Goal: Task Accomplishment & Management: Complete application form

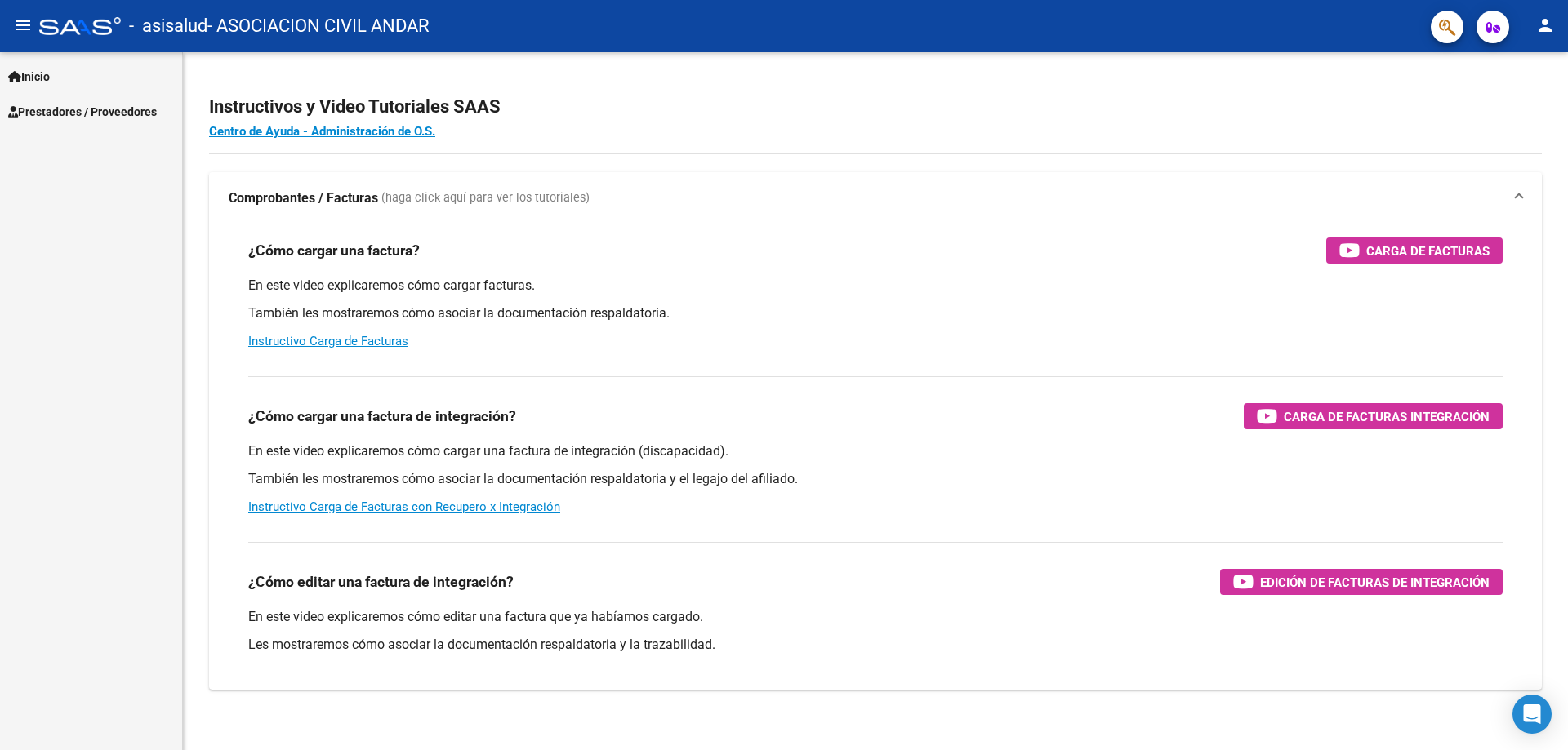
click at [54, 99] on link "Prestadores / Proveedores" at bounding box center [91, 111] width 182 height 35
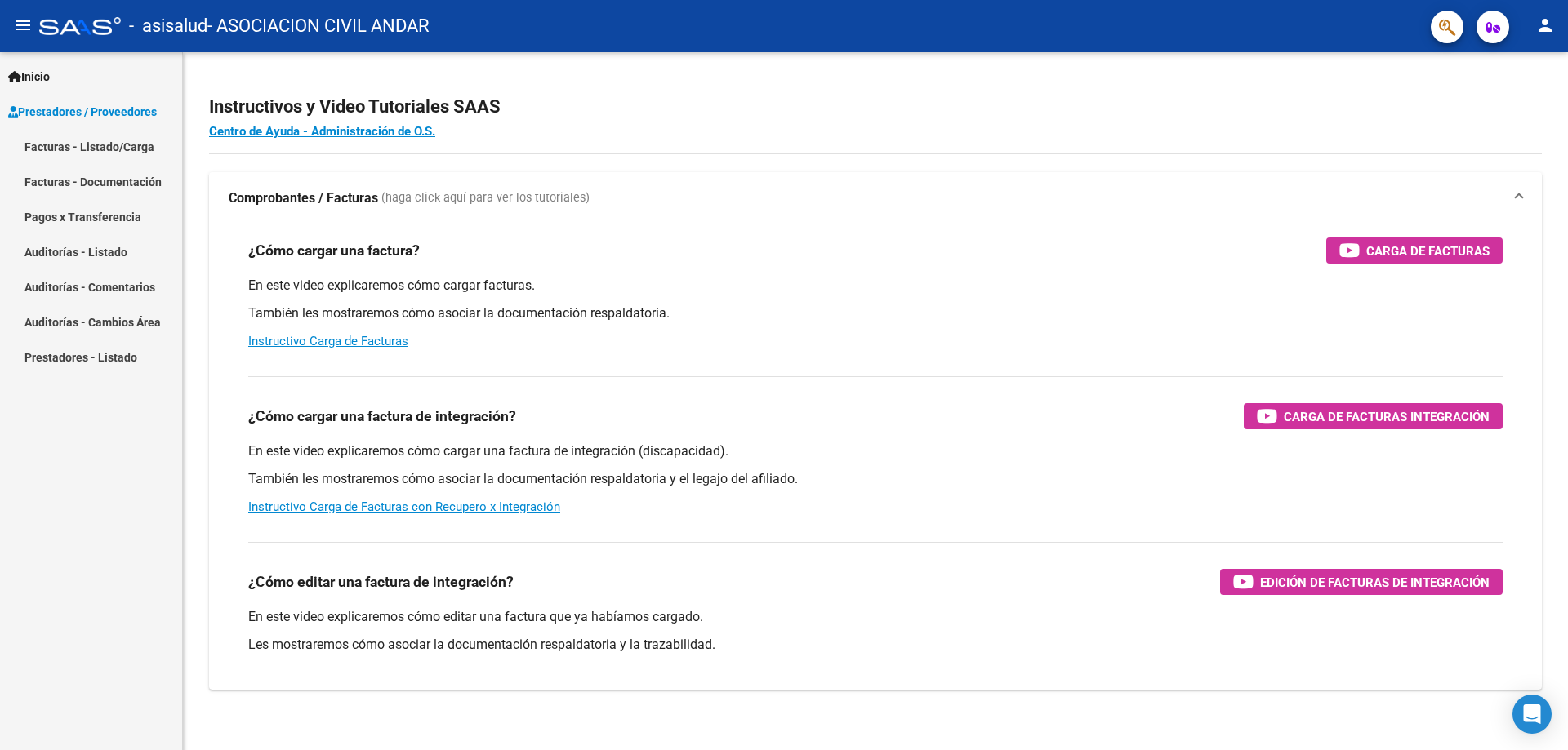
click at [99, 131] on link "Facturas - Listado/Carga" at bounding box center [91, 146] width 182 height 35
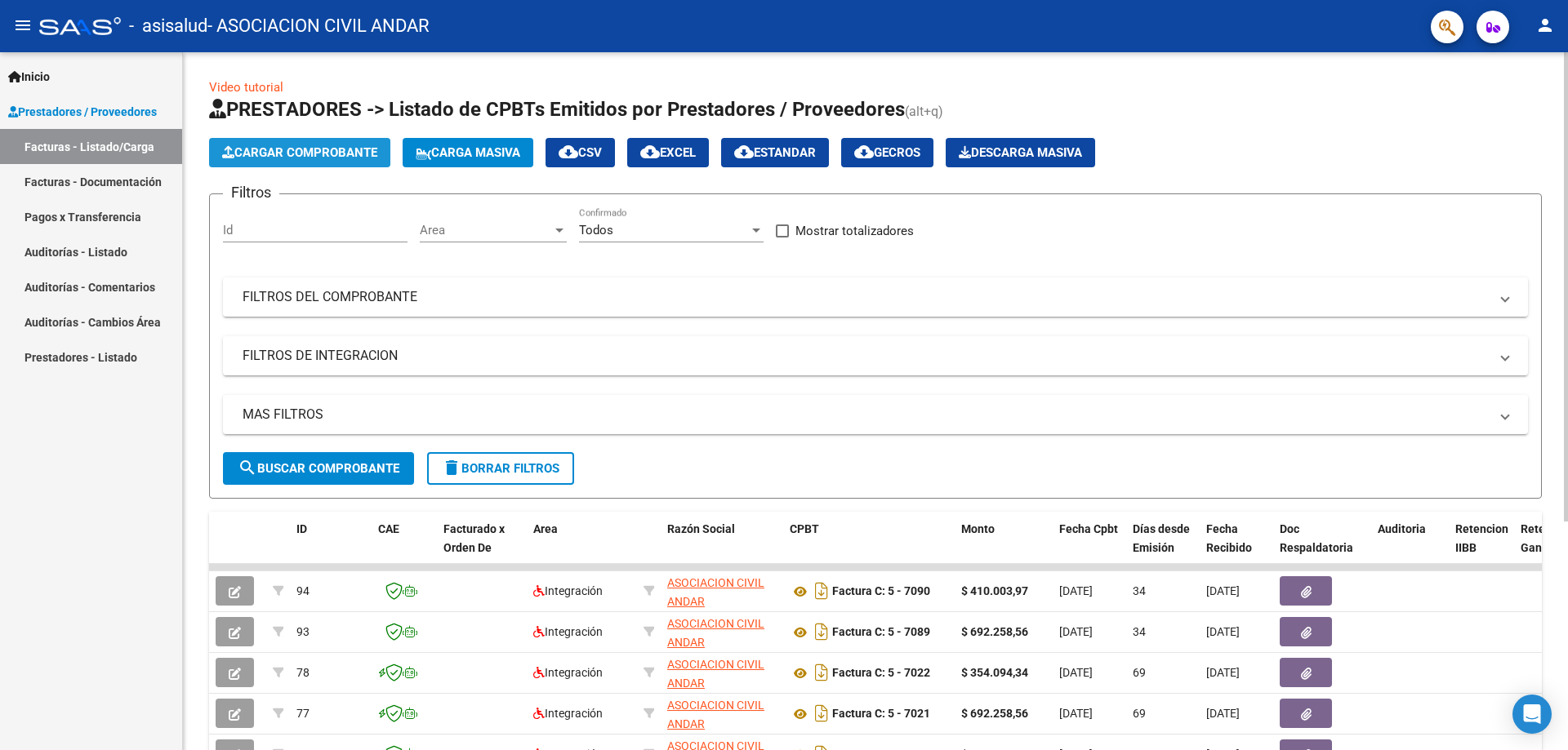
click at [340, 152] on span "Cargar Comprobante" at bounding box center [299, 153] width 155 height 15
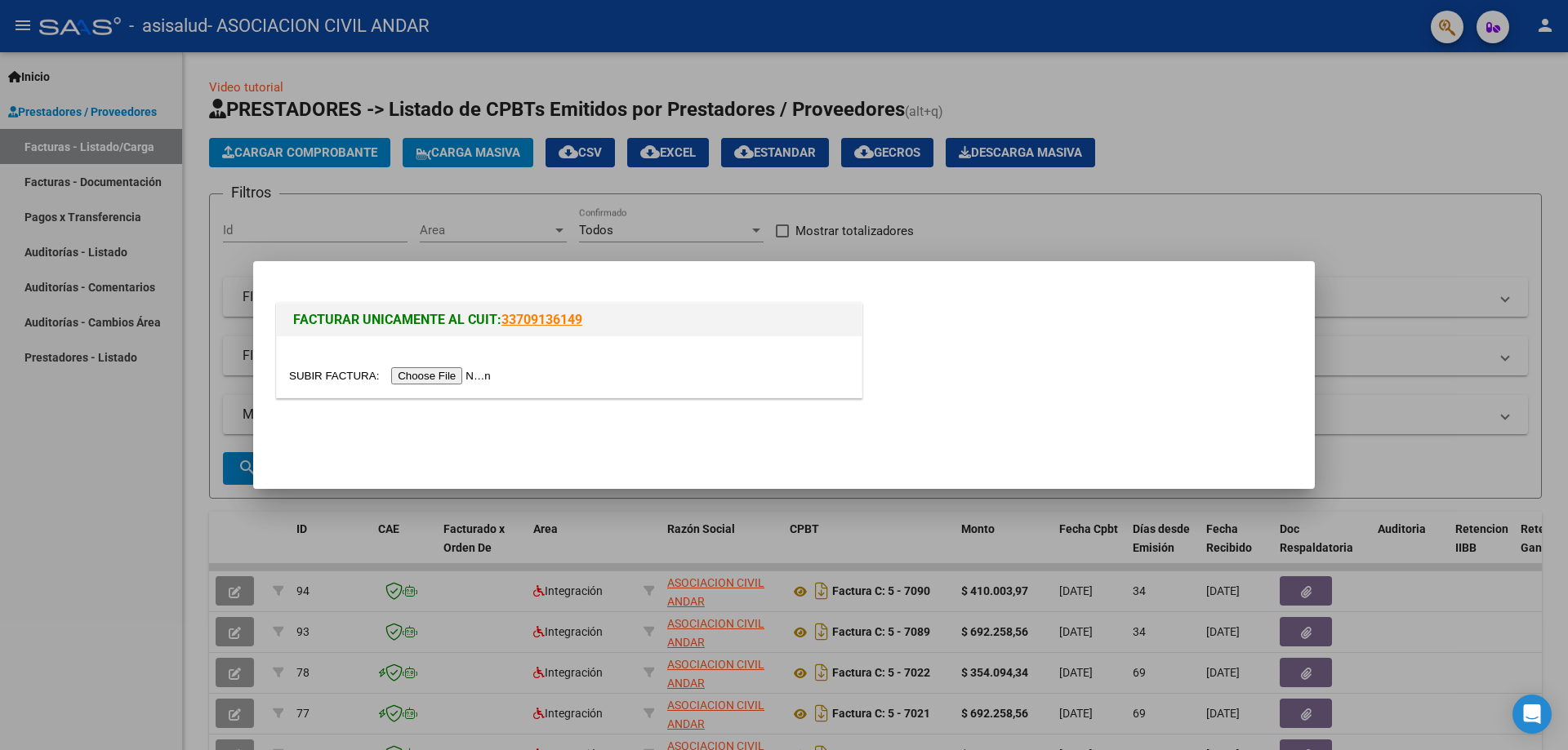
click at [452, 371] on input "file" at bounding box center [392, 376] width 207 height 17
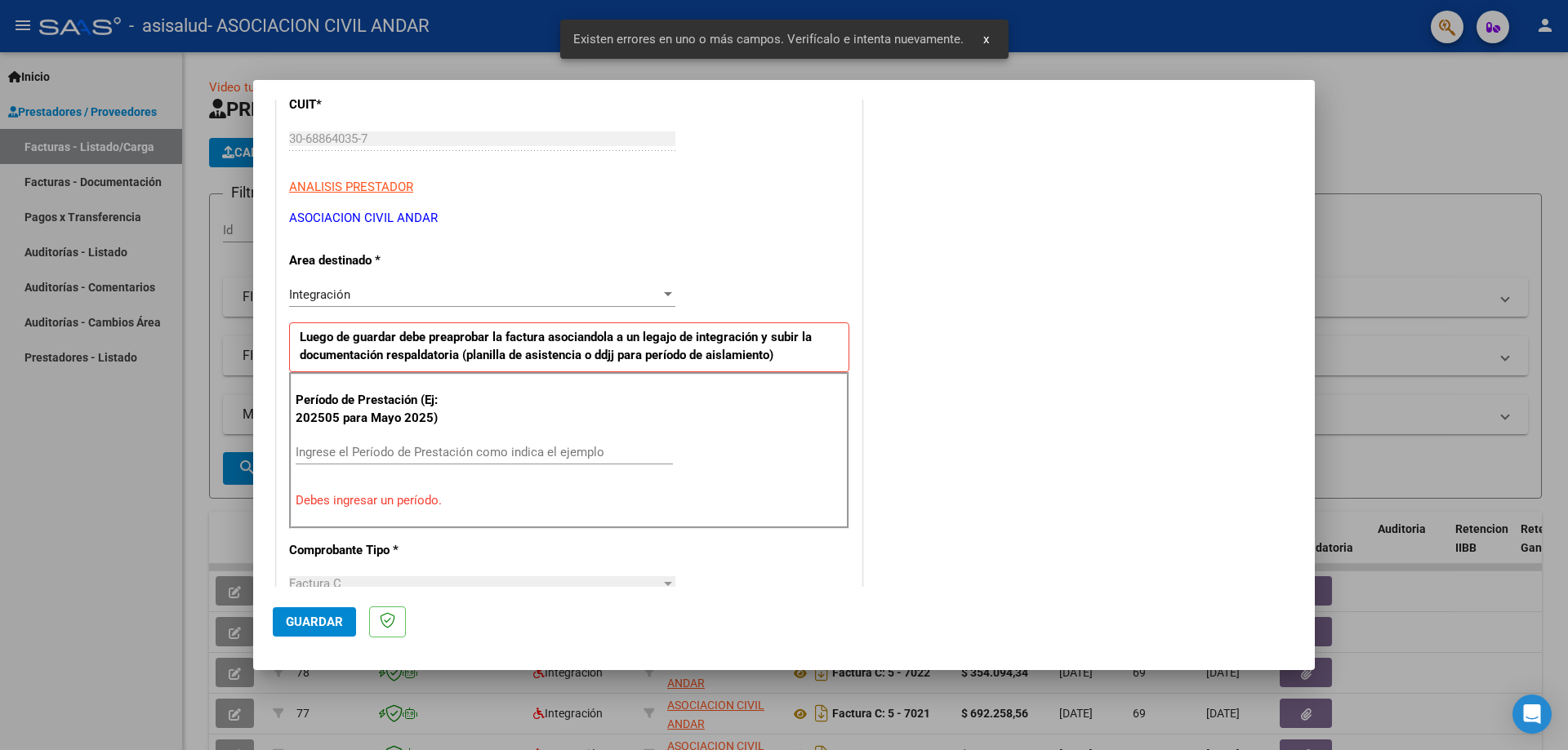
scroll to position [245, 0]
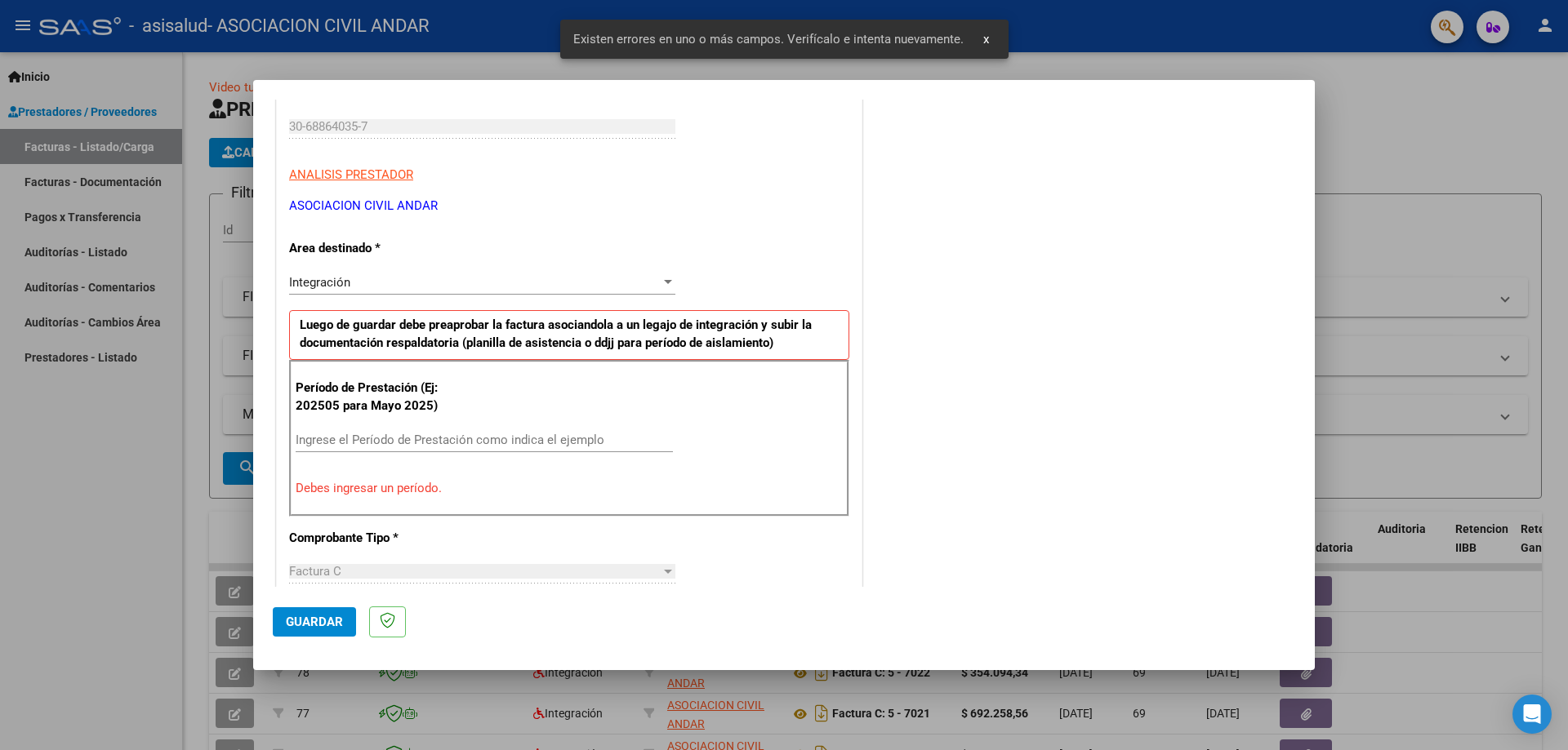
click at [462, 433] on input "Ingrese el Período de Prestación como indica el ejemplo" at bounding box center [484, 440] width 377 height 15
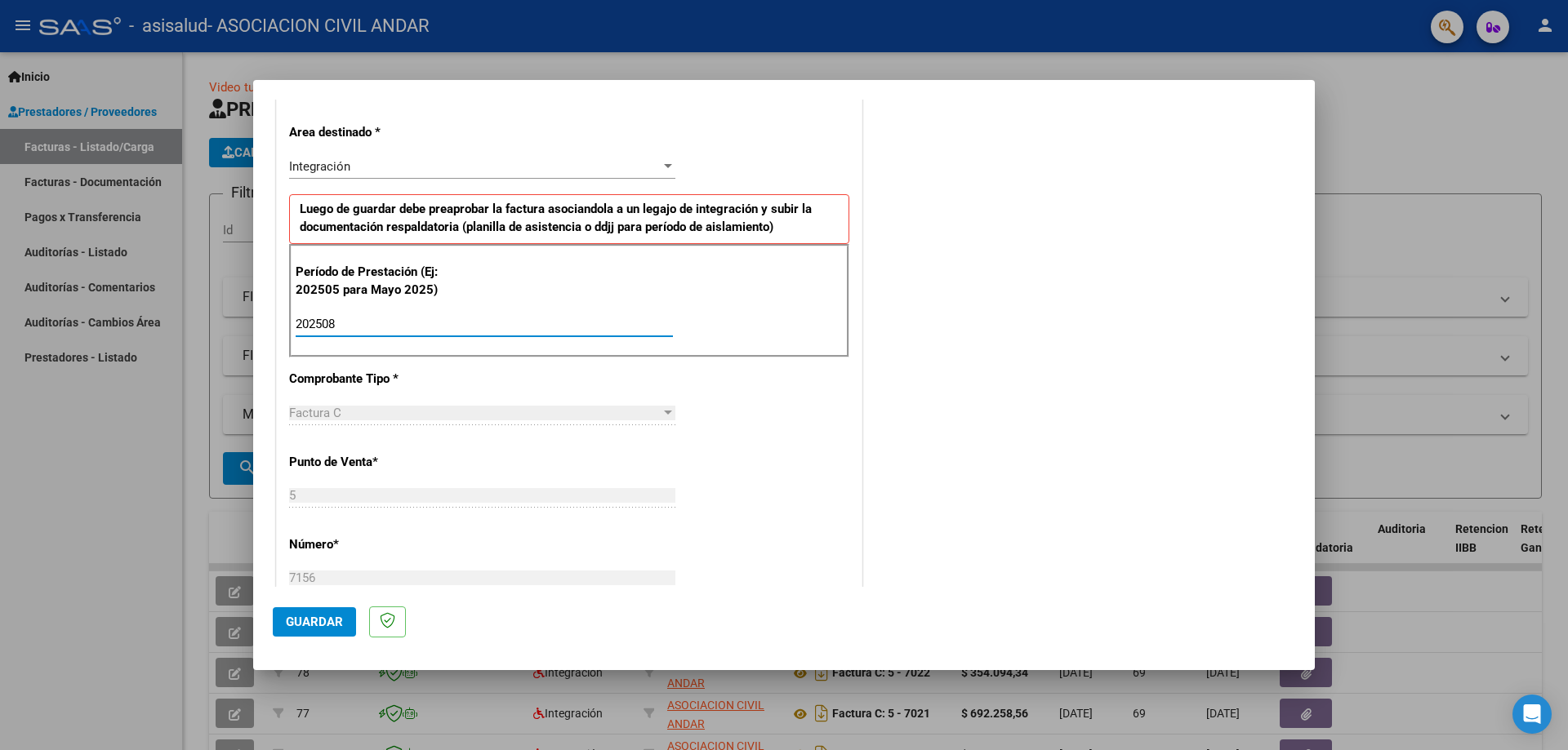
scroll to position [408, 0]
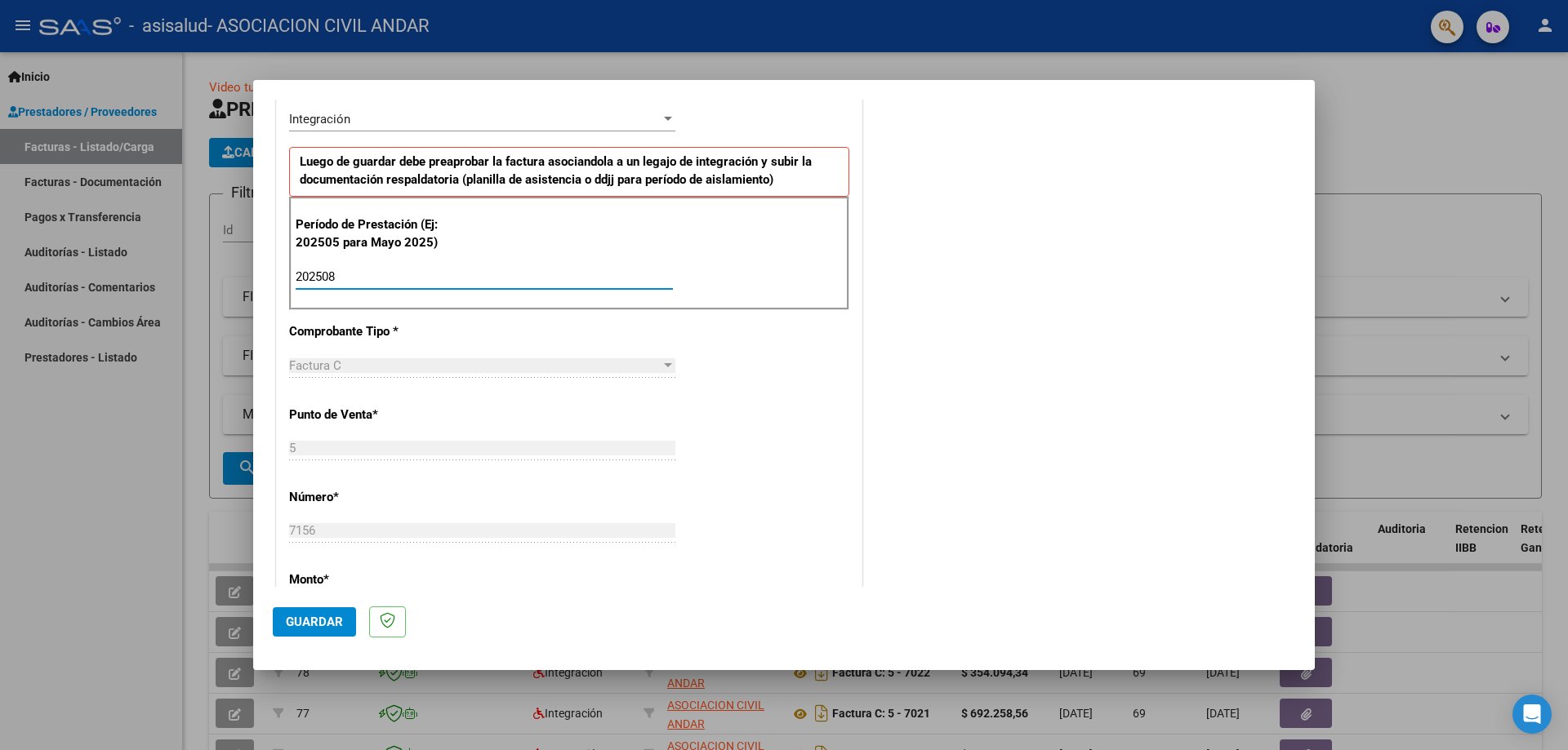
type input "202508"
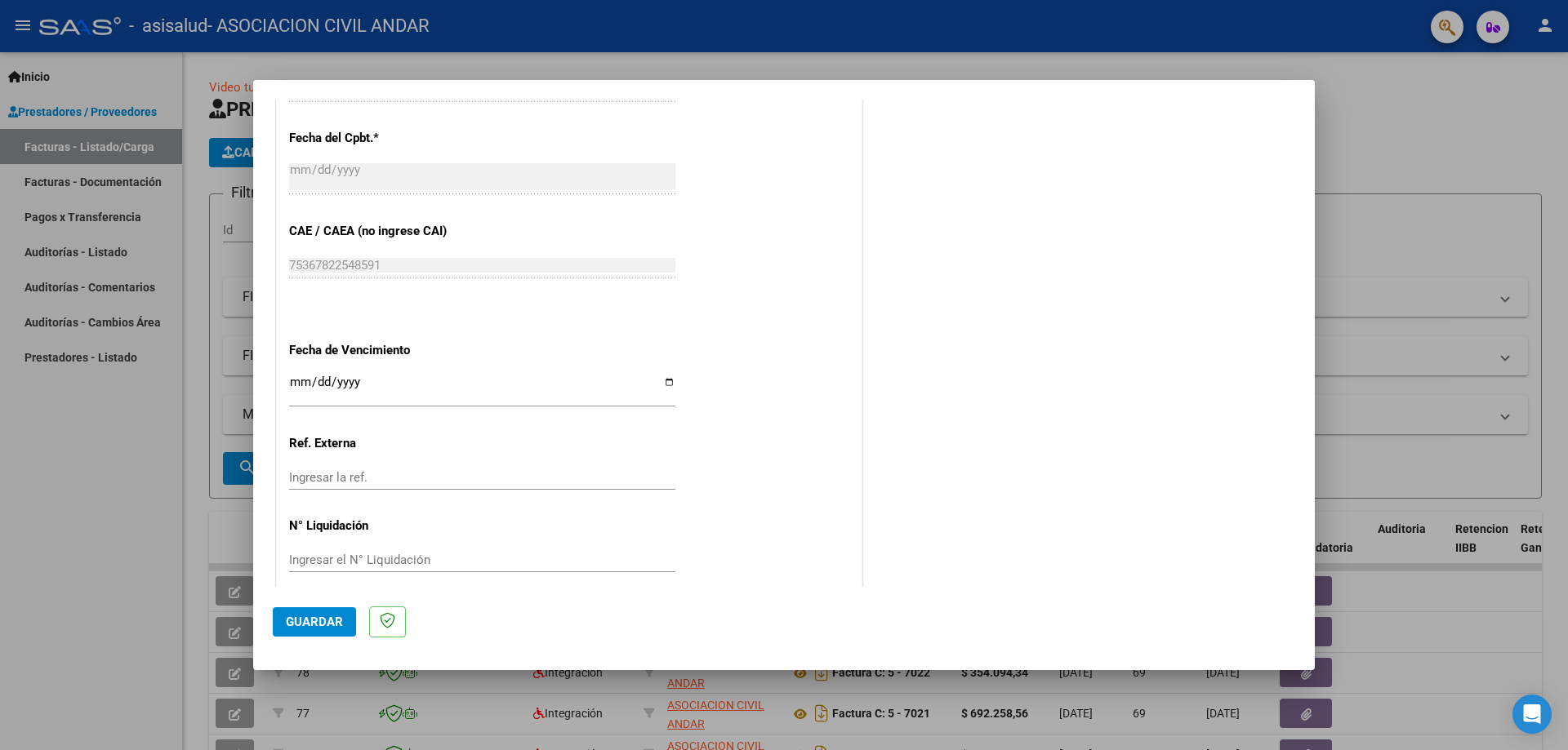
scroll to position [949, 0]
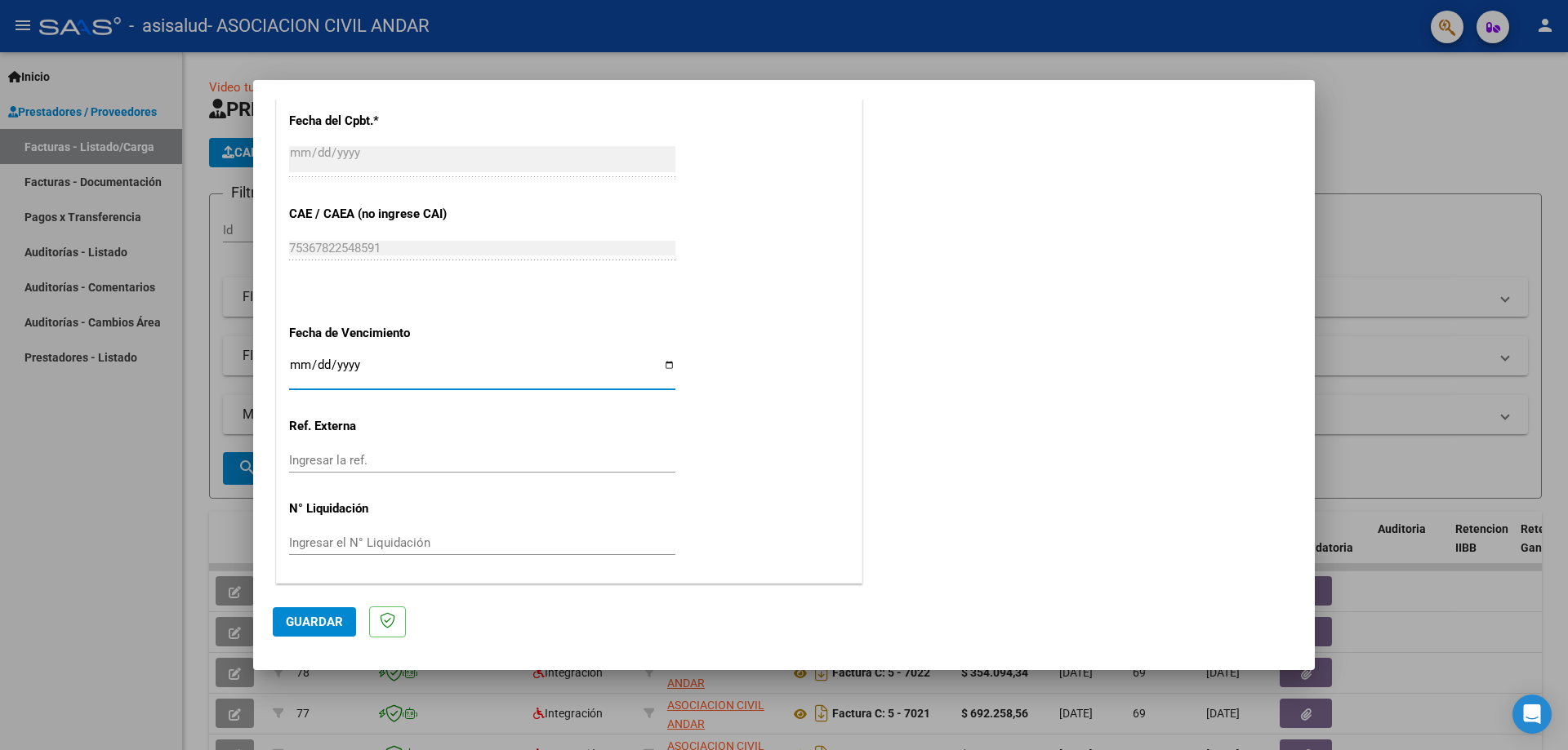
drag, startPoint x: 349, startPoint y: 371, endPoint x: 410, endPoint y: 360, distance: 62.0
click at [400, 359] on div "Ingresar la fecha" at bounding box center [482, 372] width 386 height 35
click at [661, 364] on input "Ingresar la fecha" at bounding box center [482, 371] width 386 height 26
type input "[DATE]"
click at [317, 622] on span "Guardar" at bounding box center [315, 622] width 58 height 15
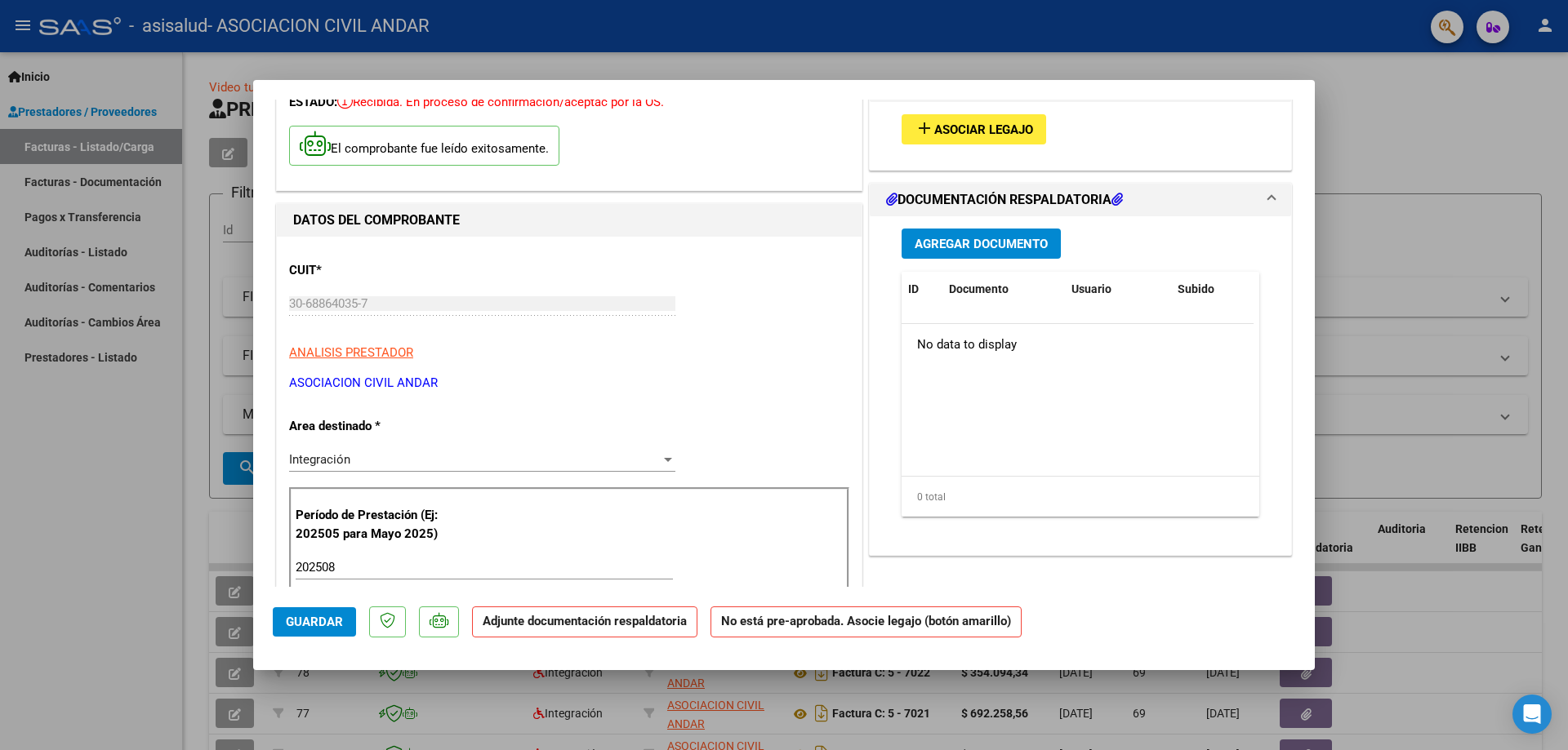
scroll to position [0, 0]
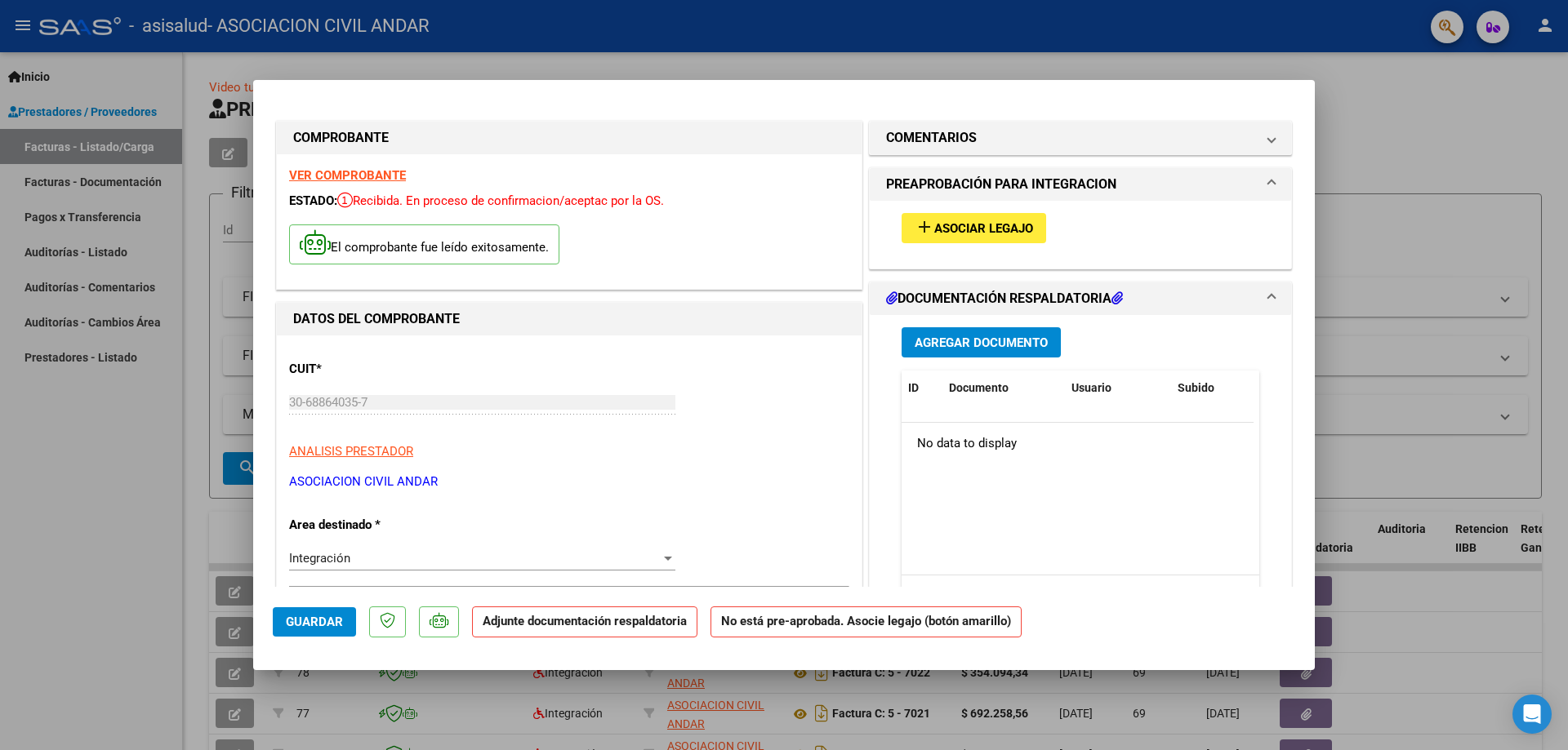
click at [978, 218] on button "add Asociar Legajo" at bounding box center [973, 229] width 145 height 30
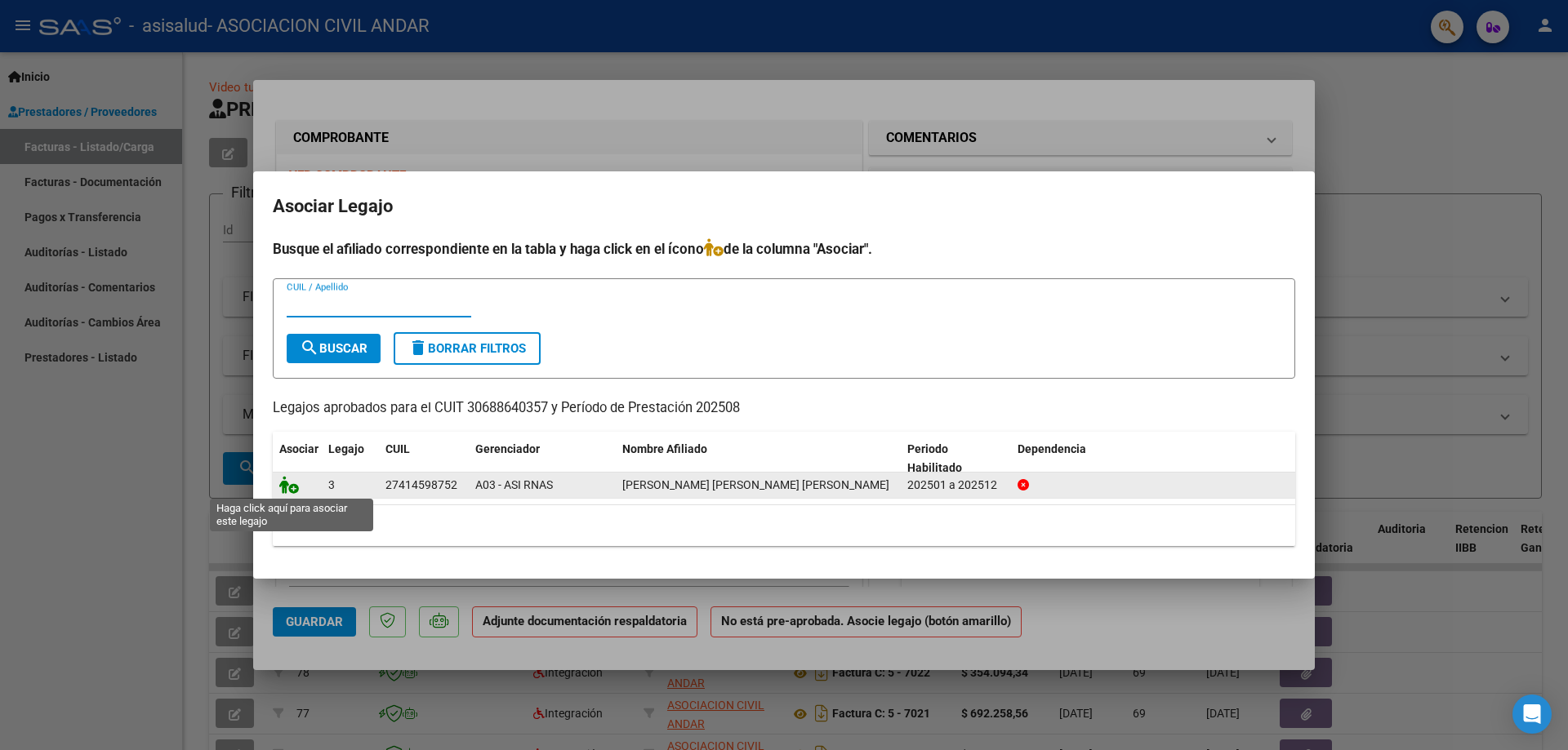
click at [287, 490] on icon at bounding box center [289, 485] width 20 height 18
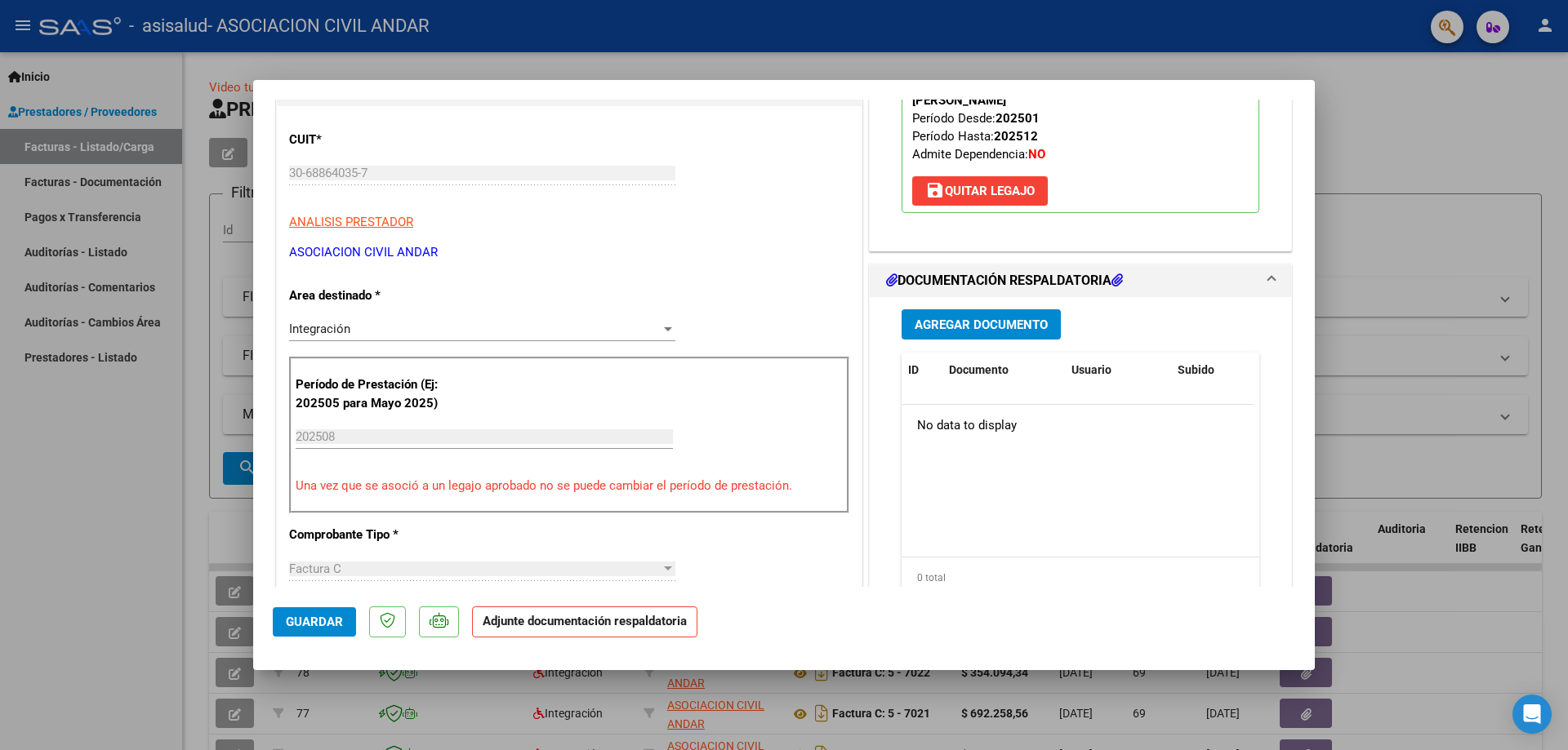
scroll to position [245, 0]
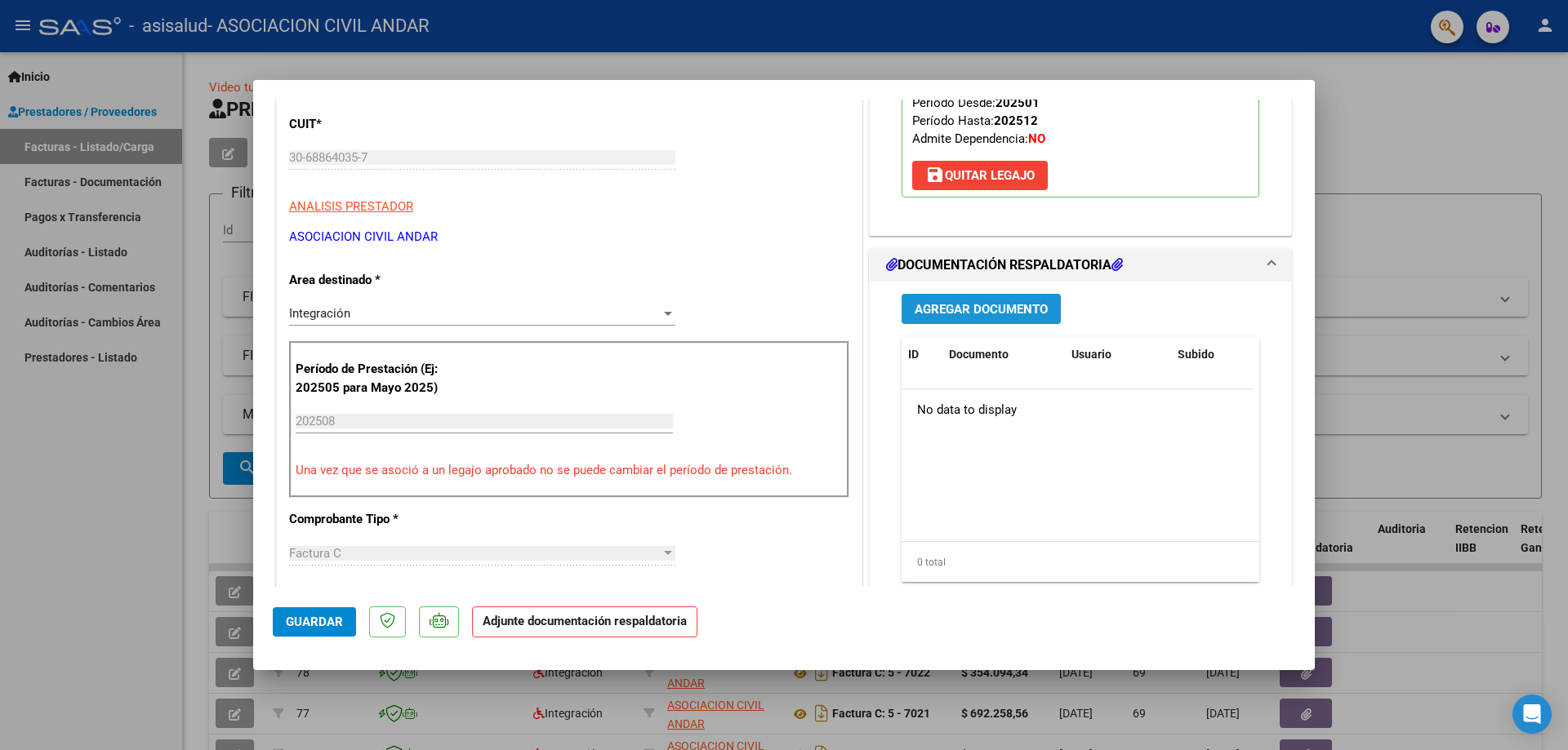
click at [979, 311] on span "Agregar Documento" at bounding box center [980, 310] width 133 height 15
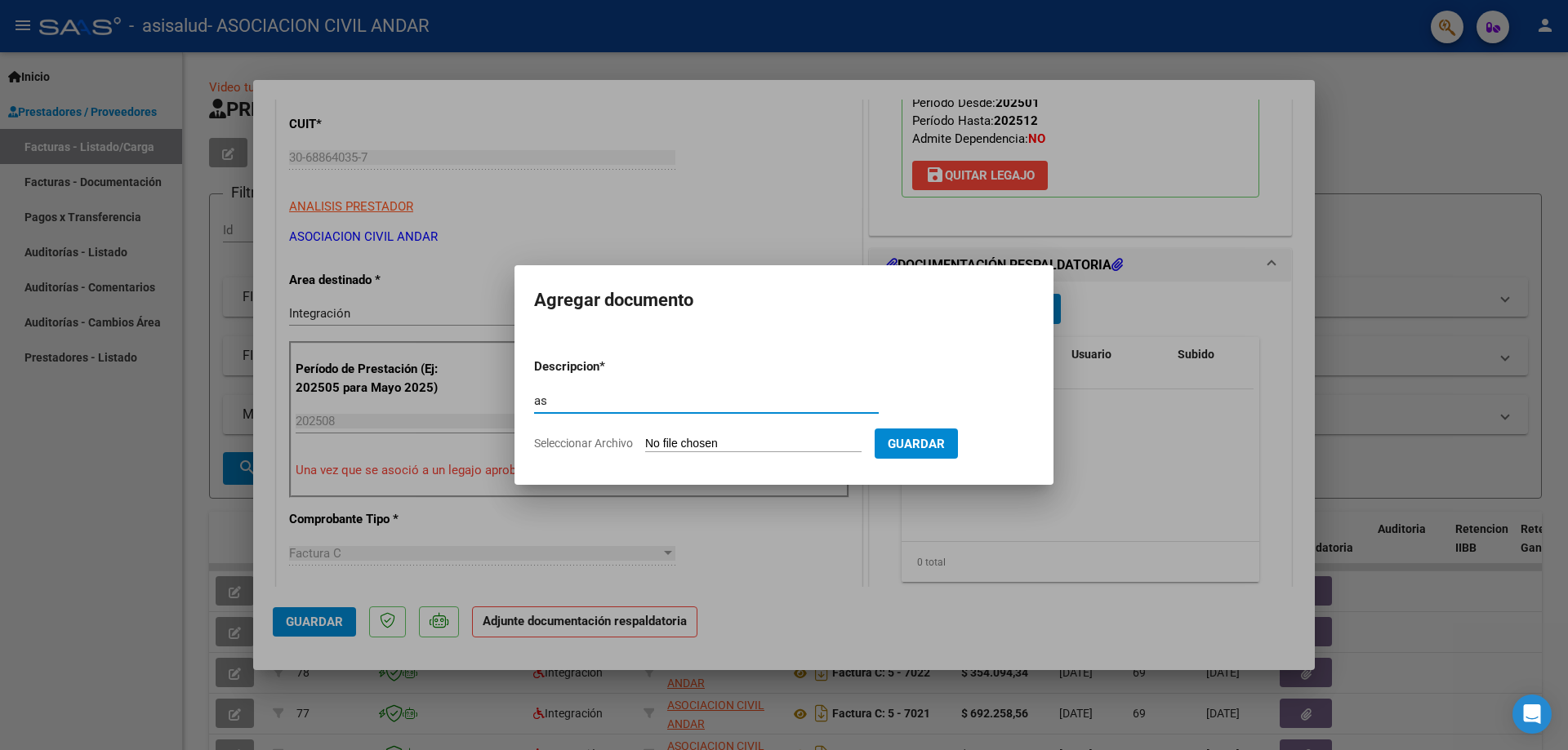
type input "a"
type input "ASISTENCIA [PERSON_NAME] [PERSON_NAME][DATE]"
click at [706, 444] on input "Seleccionar Archivo" at bounding box center [753, 444] width 216 height 15
type input "C:\fakepath\[PERSON_NAME] ASISTENCIA.pdf"
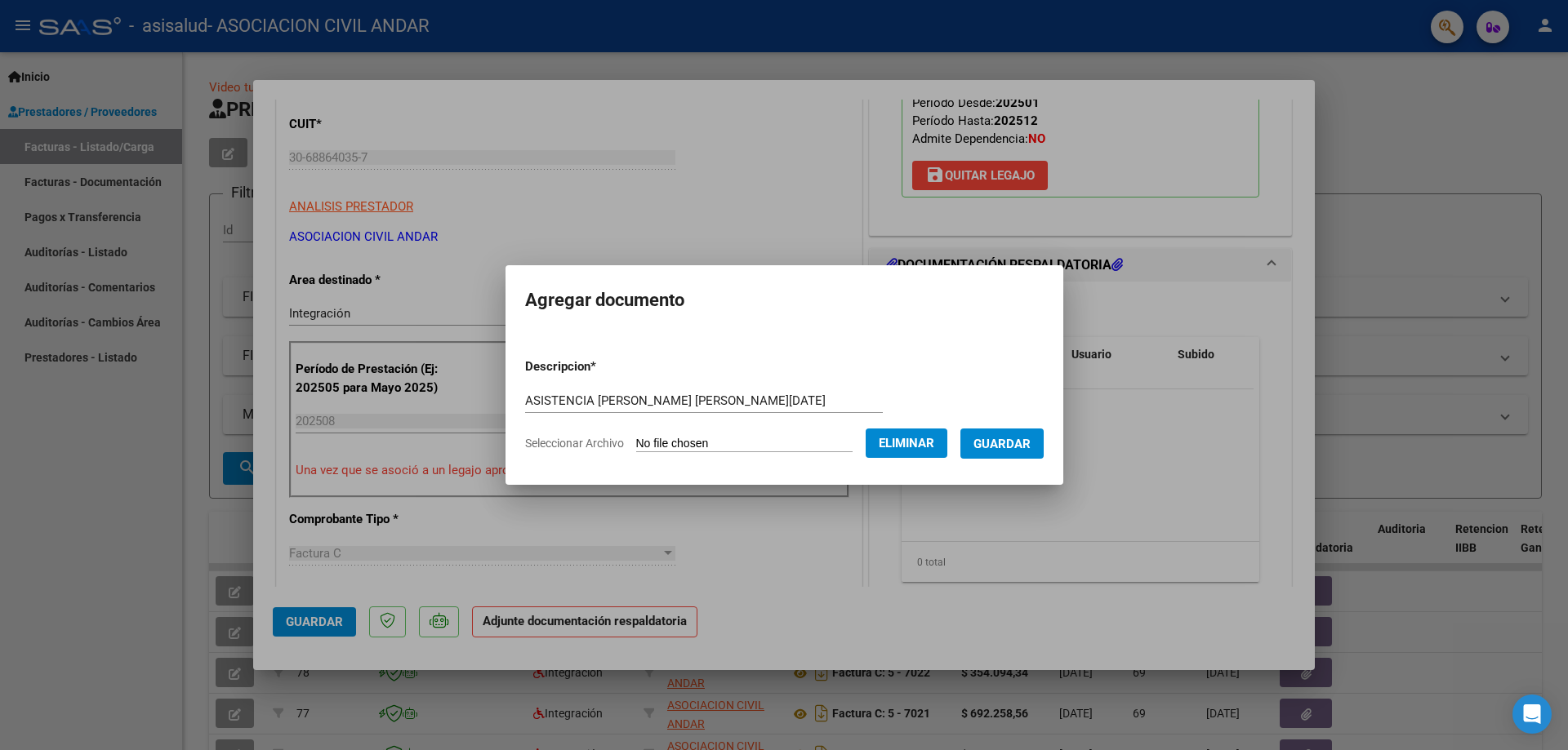
click at [1031, 436] on span "Guardar" at bounding box center [1001, 444] width 58 height 15
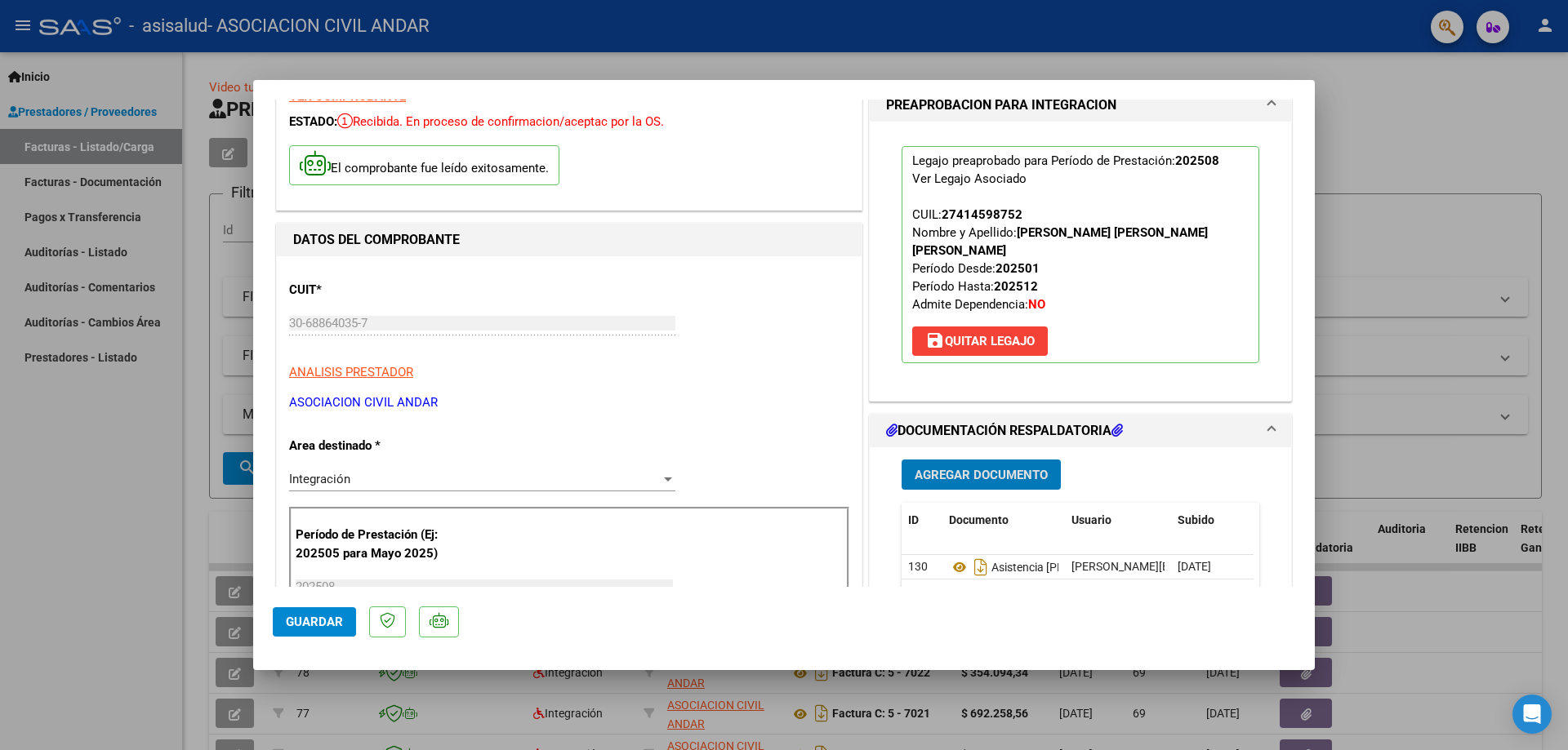
scroll to position [0, 0]
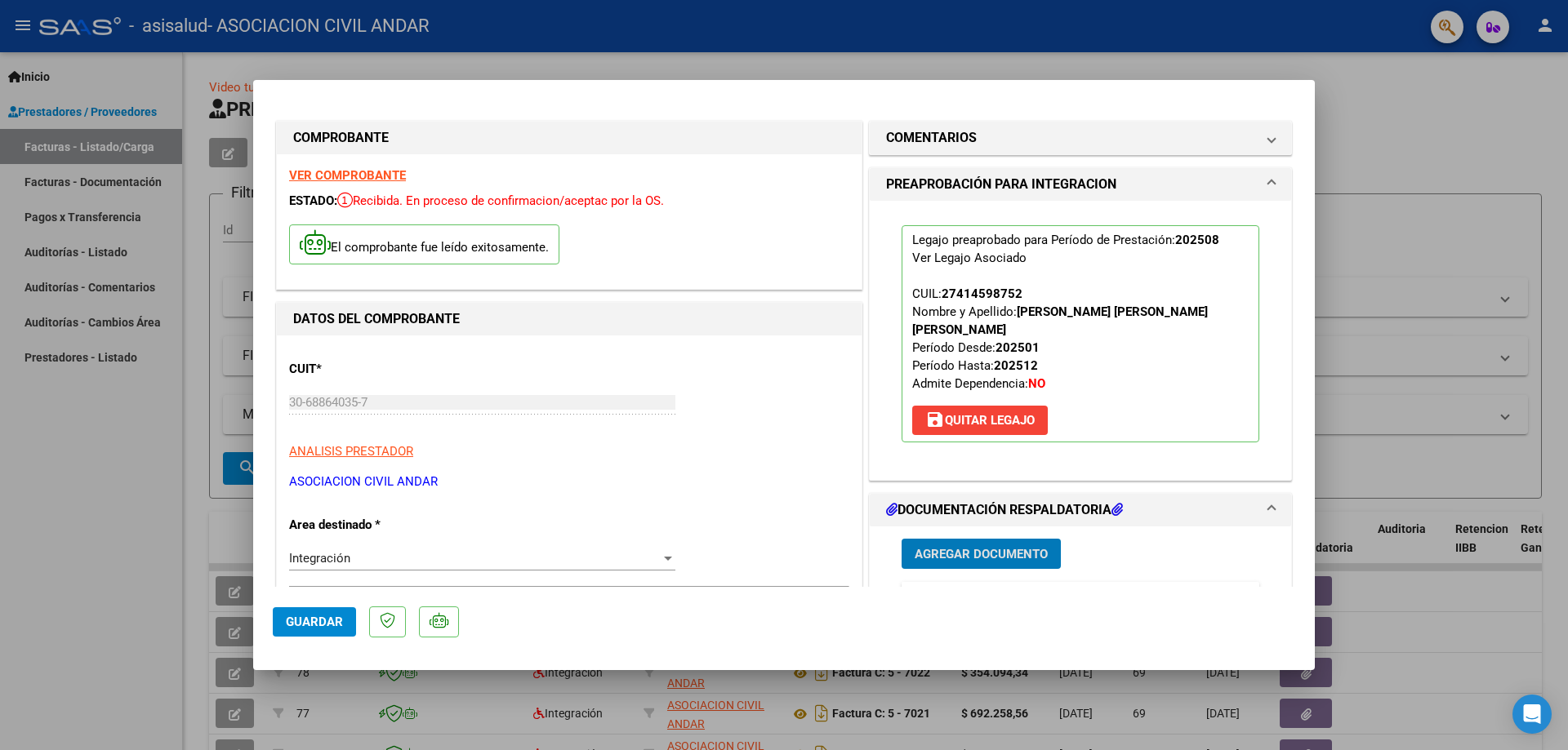
click at [315, 615] on span "Guardar" at bounding box center [315, 622] width 58 height 15
click at [151, 469] on div at bounding box center [784, 375] width 1568 height 750
type input "$ 0,00"
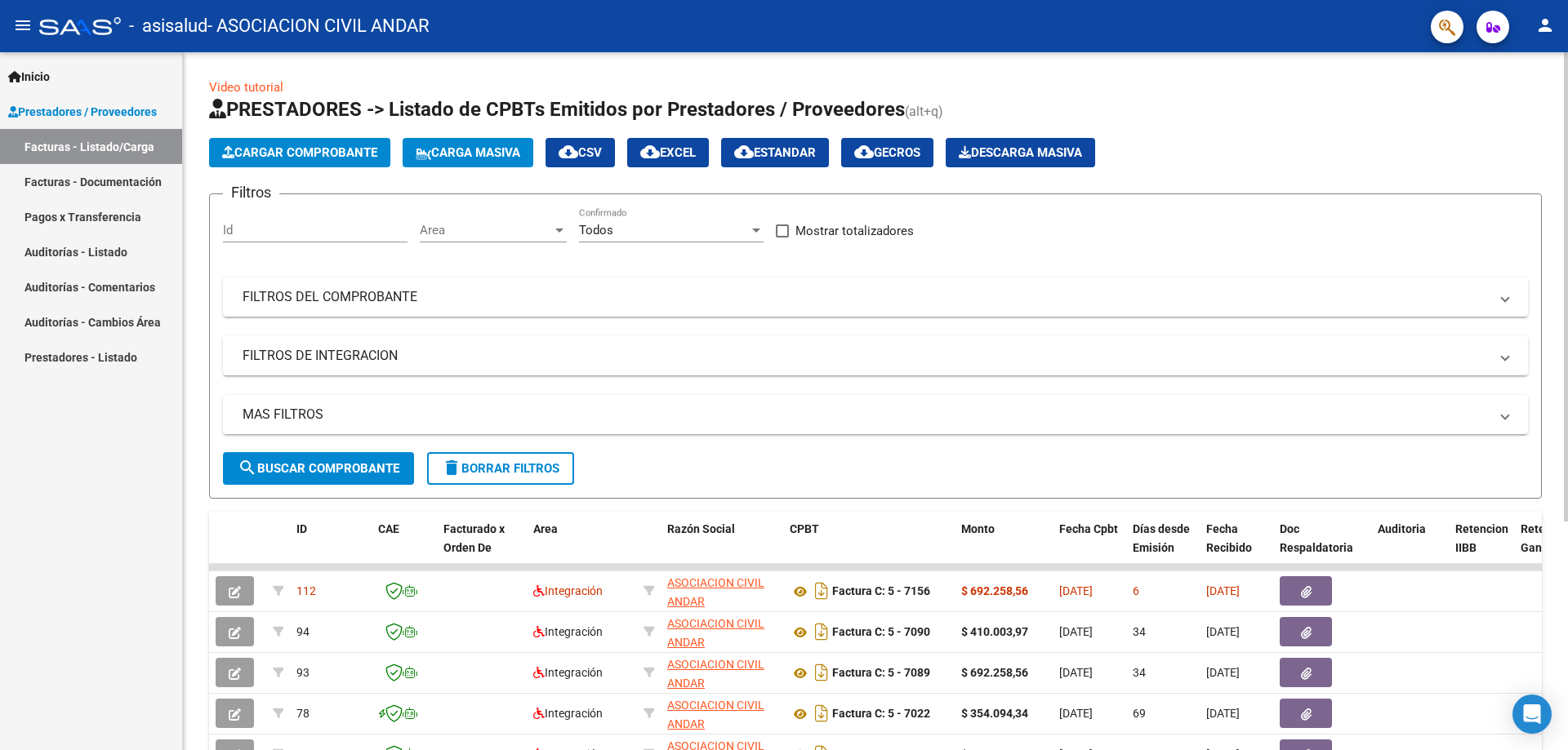
click at [308, 153] on span "Cargar Comprobante" at bounding box center [299, 153] width 155 height 15
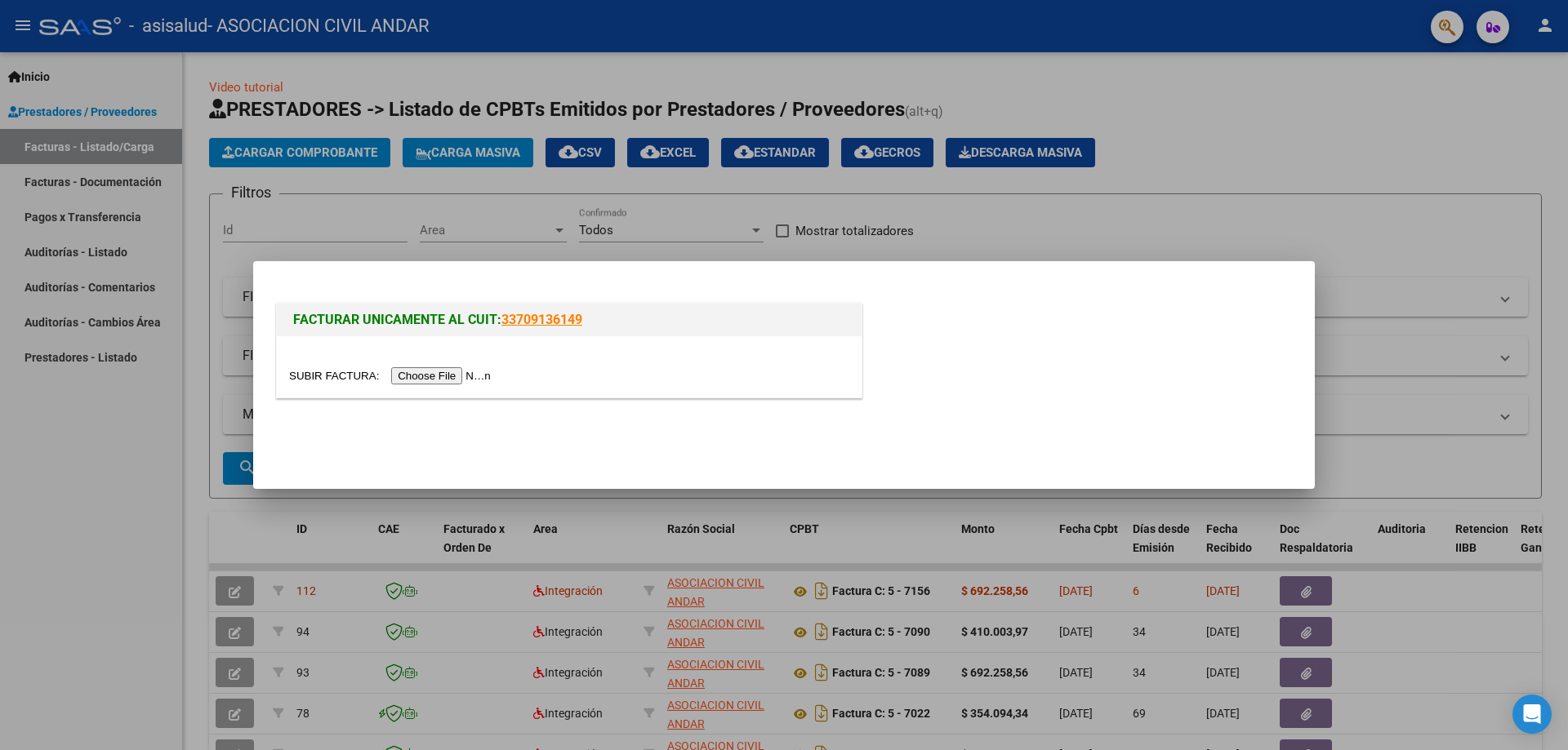
click at [467, 376] on input "file" at bounding box center [392, 376] width 207 height 17
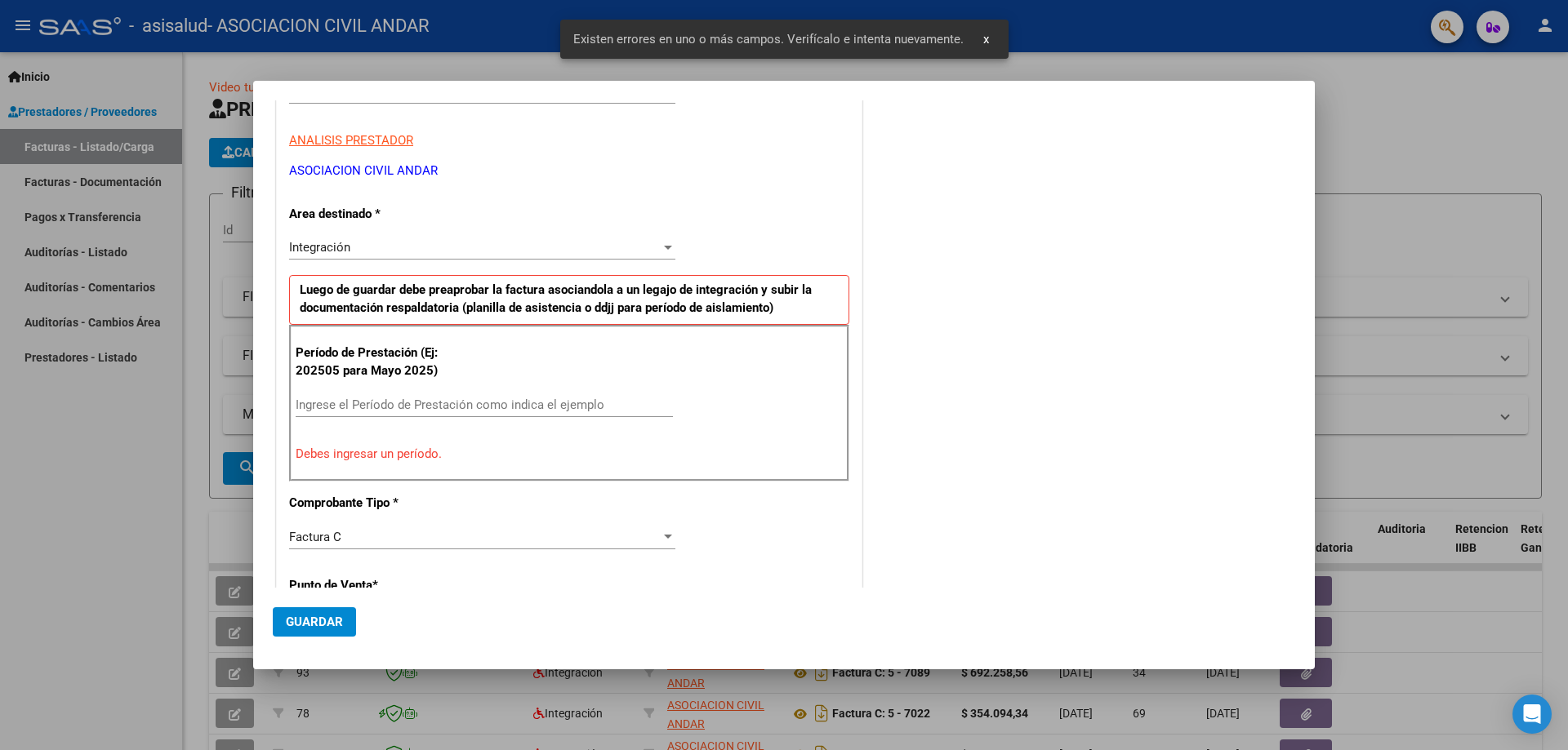
scroll to position [294, 0]
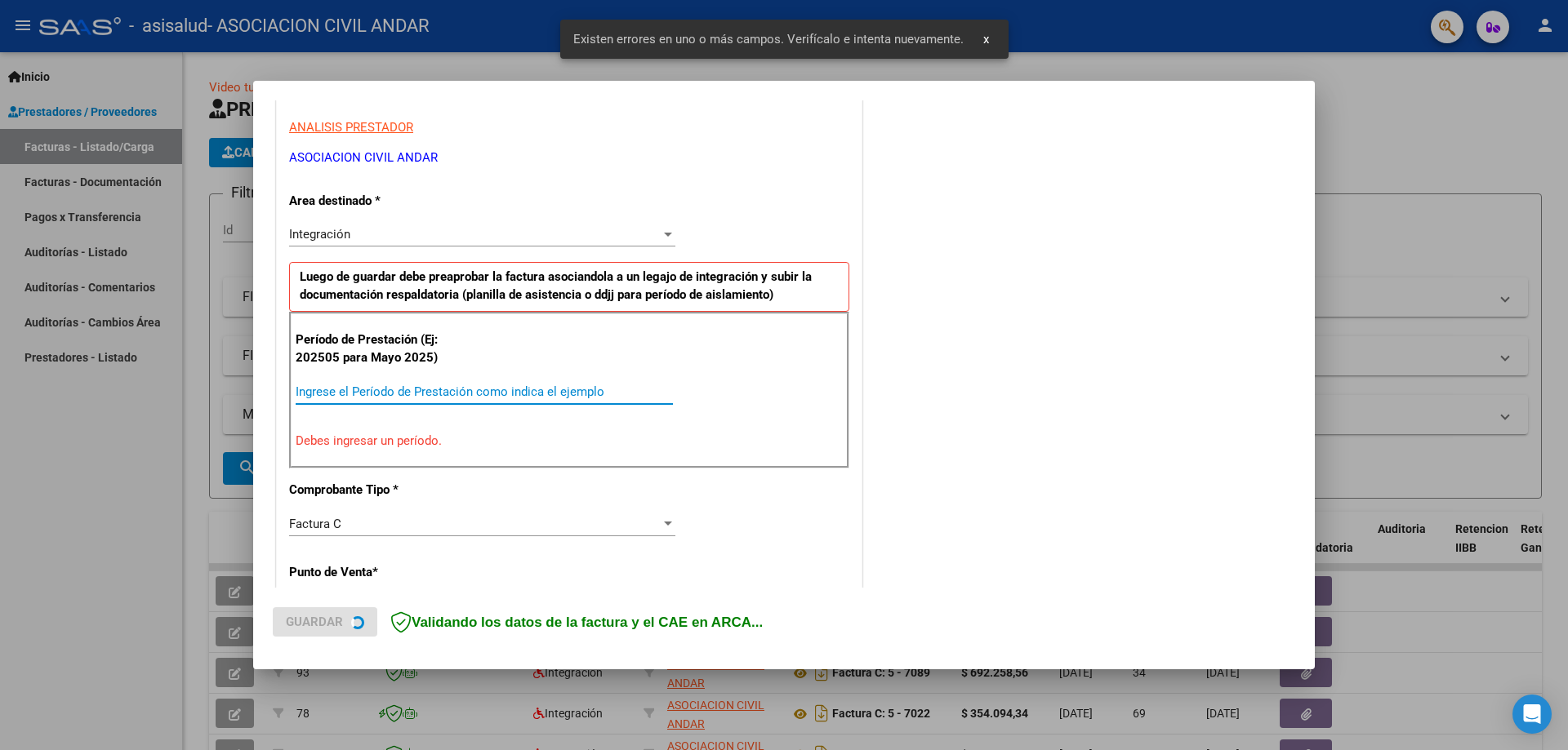
click at [460, 394] on input "Ingrese el Período de Prestación como indica el ejemplo" at bounding box center [484, 392] width 377 height 15
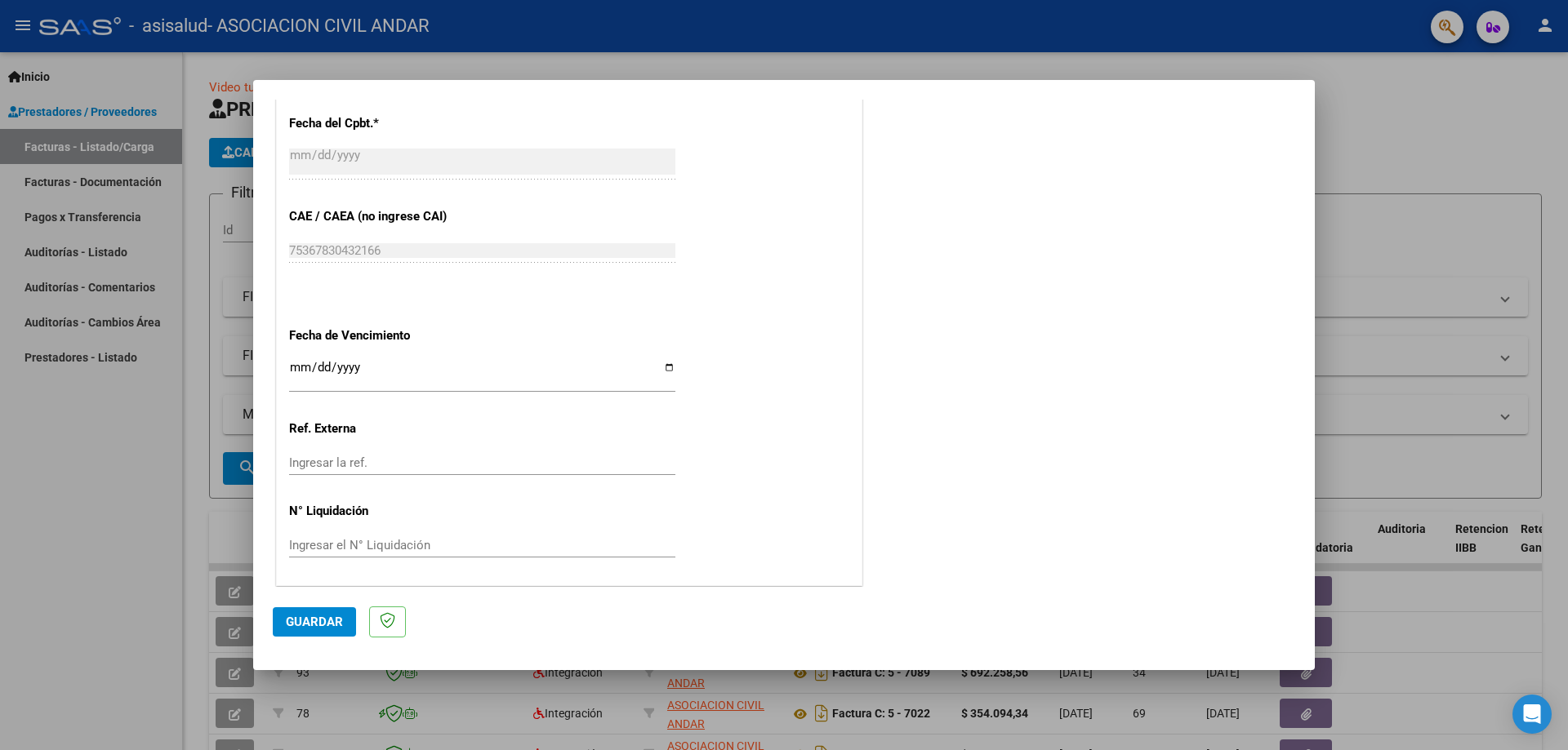
scroll to position [949, 0]
type input "202508"
click at [662, 370] on input "Ingresar la fecha" at bounding box center [482, 371] width 386 height 26
type input "[DATE]"
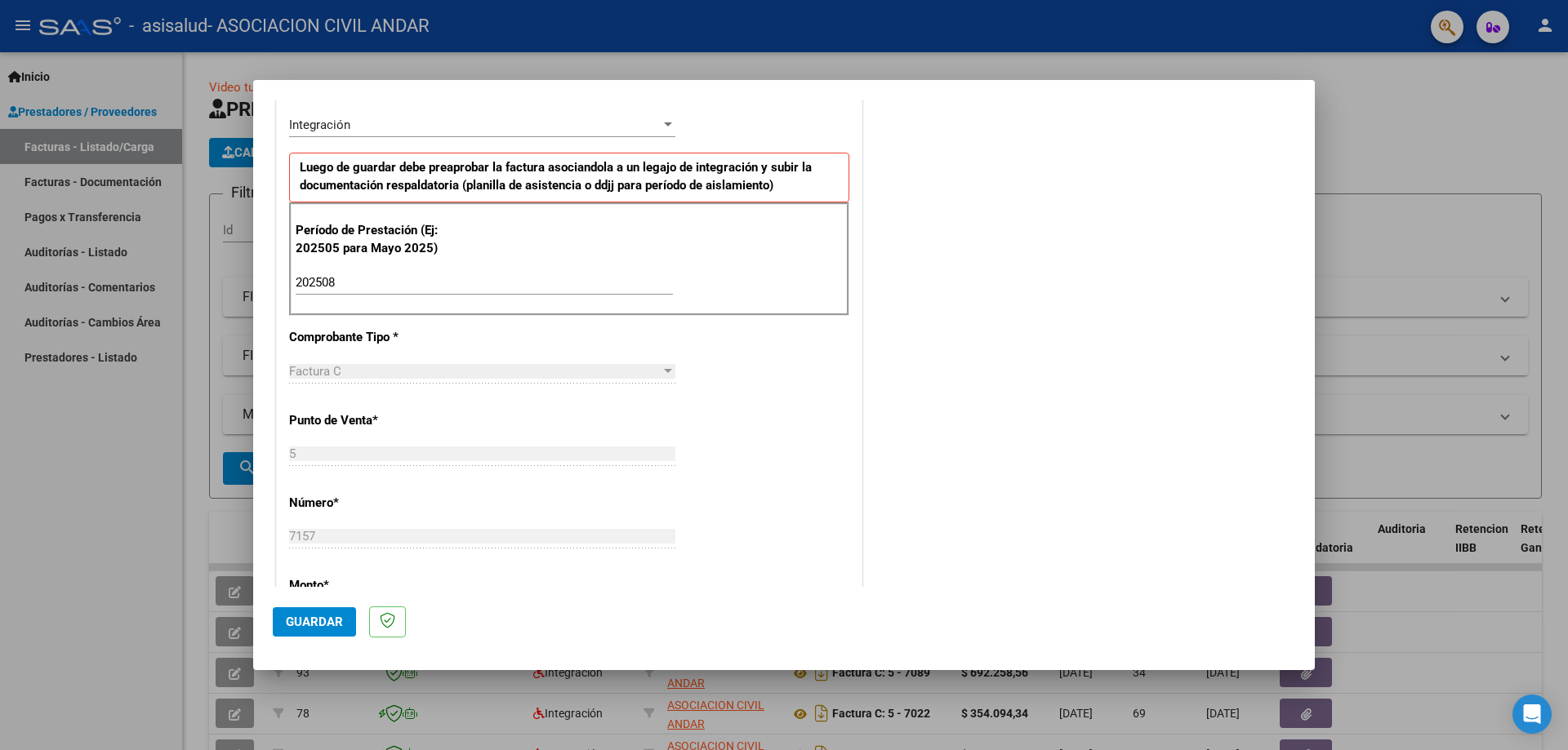
scroll to position [408, 0]
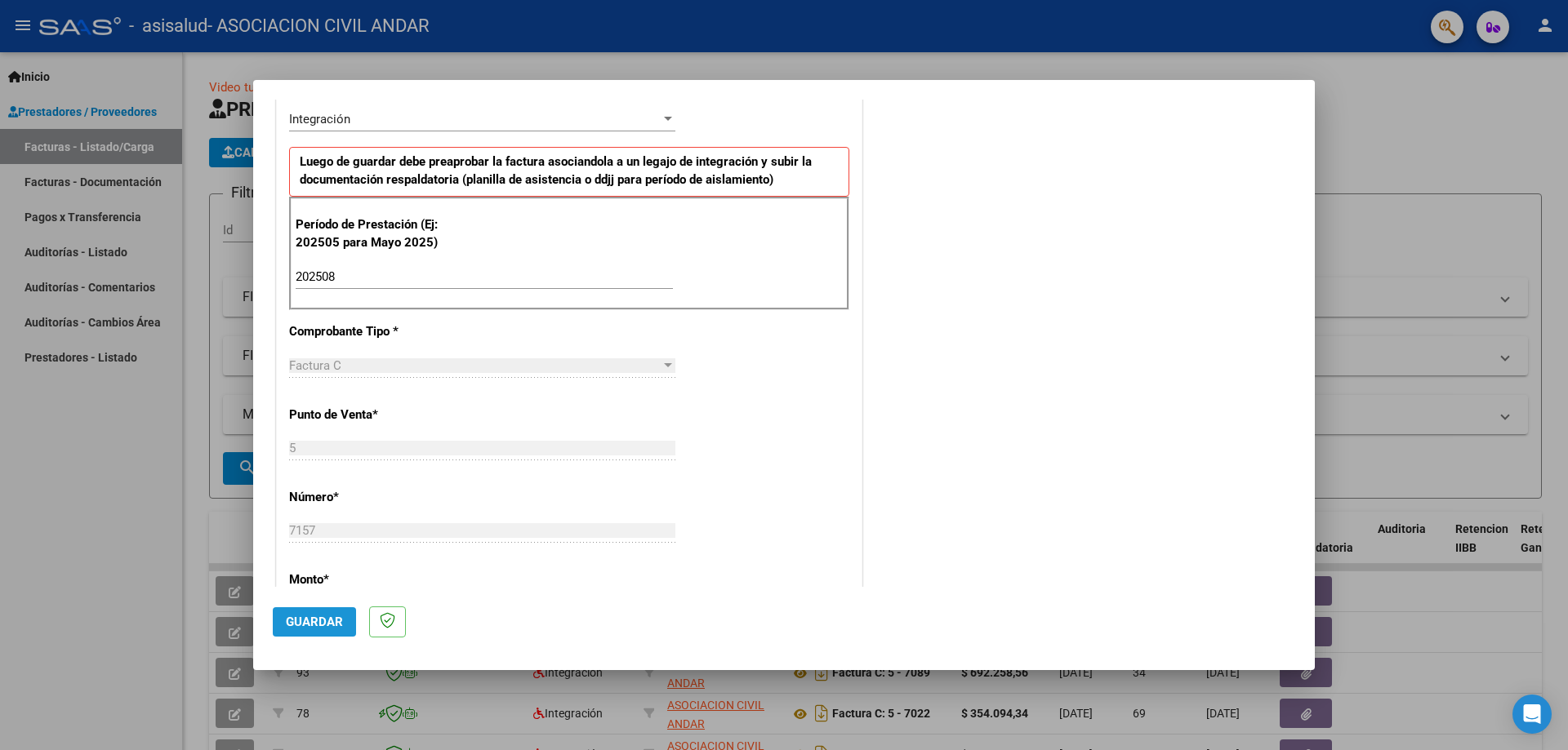
click at [315, 621] on span "Guardar" at bounding box center [315, 622] width 58 height 15
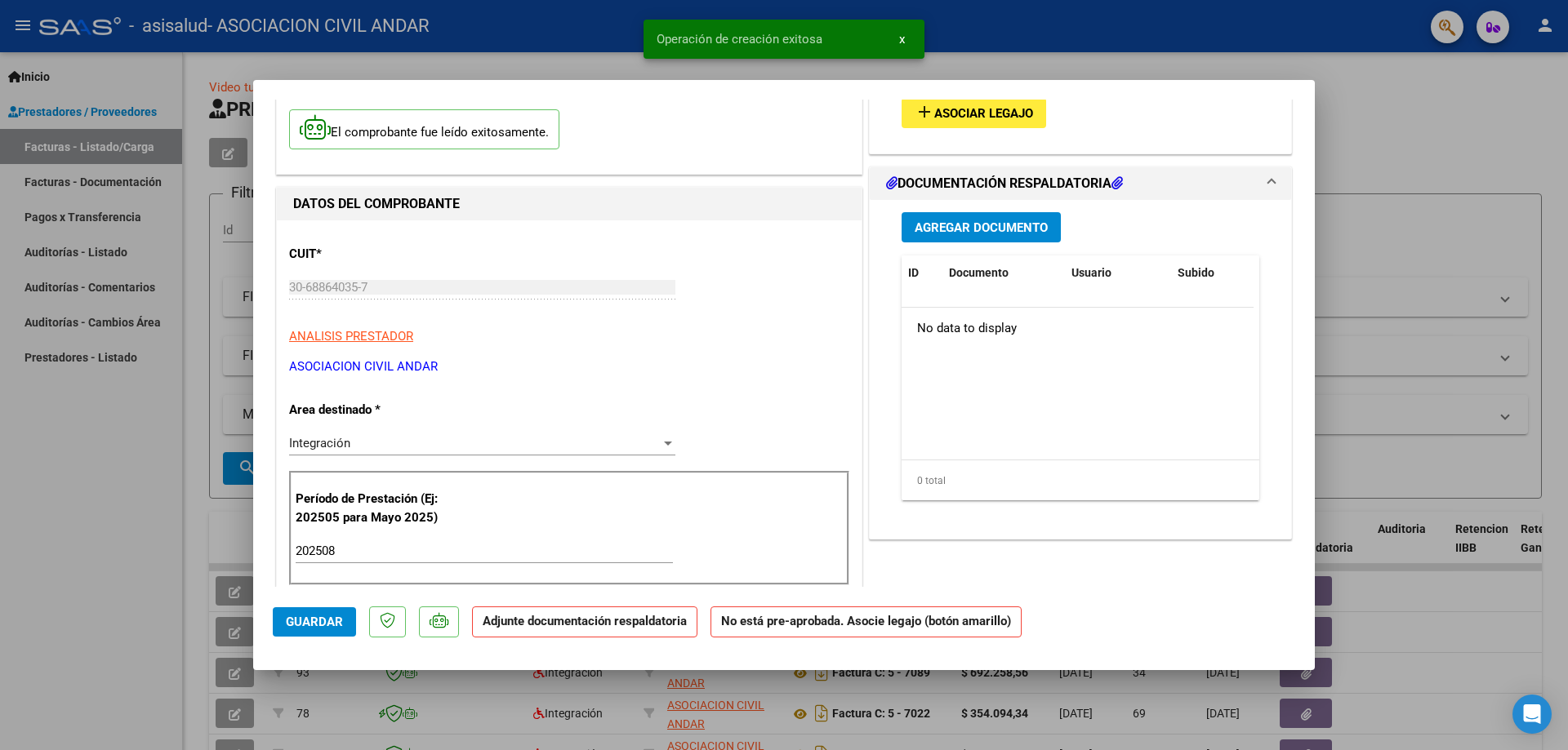
scroll to position [114, 0]
click at [960, 117] on span "Asociar Legajo" at bounding box center [983, 114] width 99 height 15
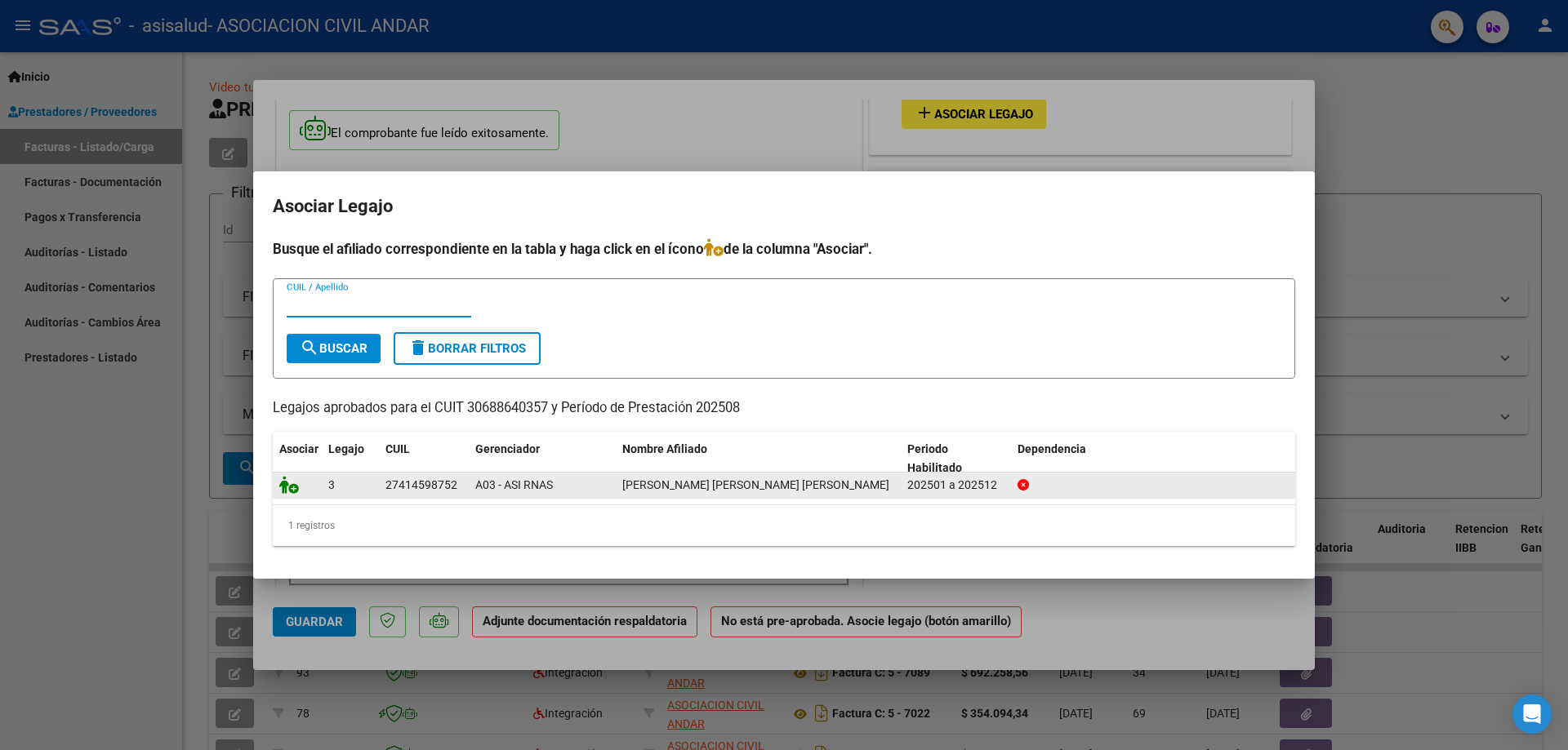
click at [287, 477] on icon at bounding box center [289, 485] width 20 height 18
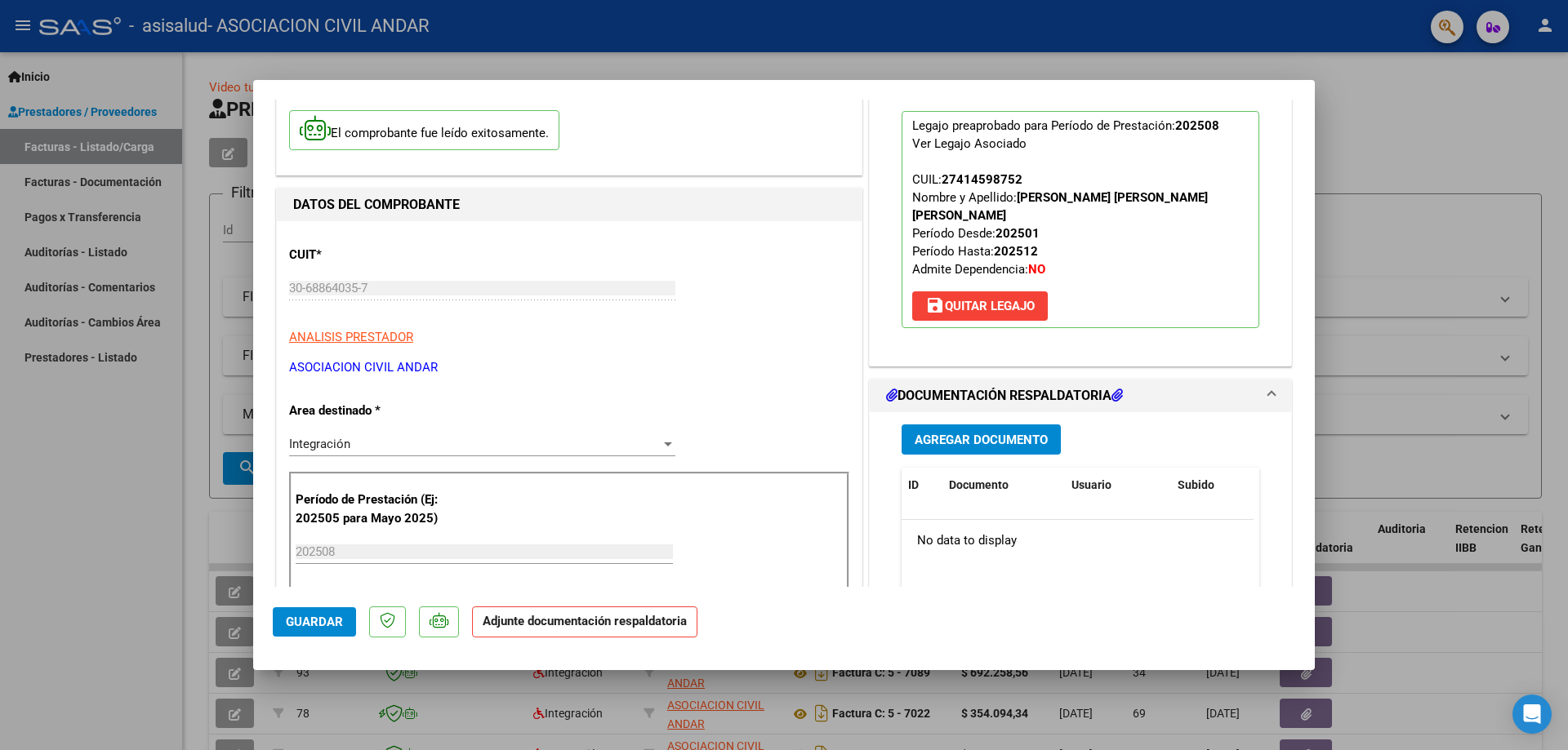
click at [980, 441] on span "Agregar Documento" at bounding box center [980, 440] width 133 height 15
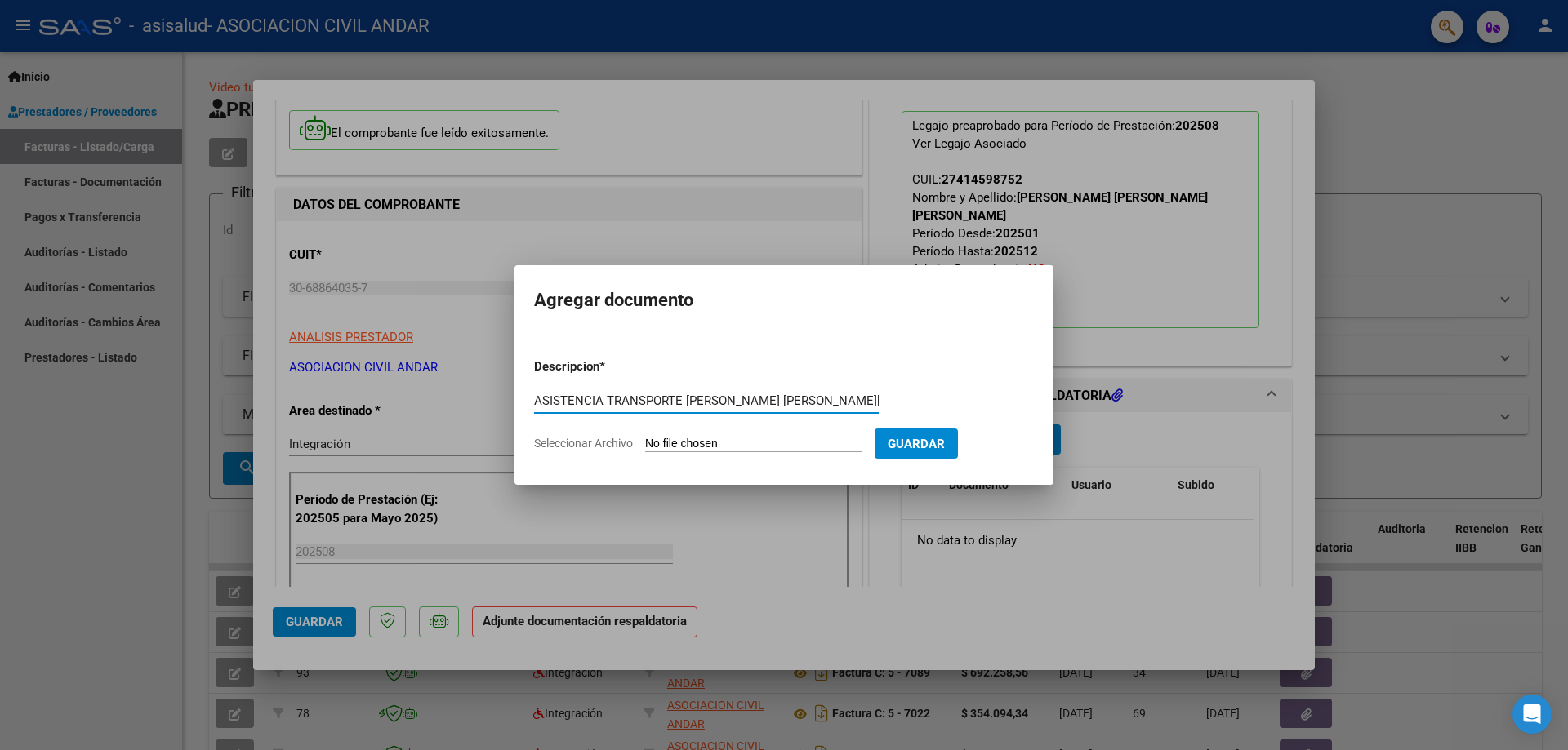
type input "ASISTENCIA TRANSPORTE [PERSON_NAME] [PERSON_NAME][DATE]"
click at [698, 442] on input "Seleccionar Archivo" at bounding box center [753, 444] width 216 height 15
type input "C:\fakepath\[PERSON_NAME] ASISTENCIA TRANSPORTE.pdf"
drag, startPoint x: 1170, startPoint y: 560, endPoint x: 1155, endPoint y: 554, distance: 16.2
click at [1170, 560] on div at bounding box center [784, 375] width 1568 height 750
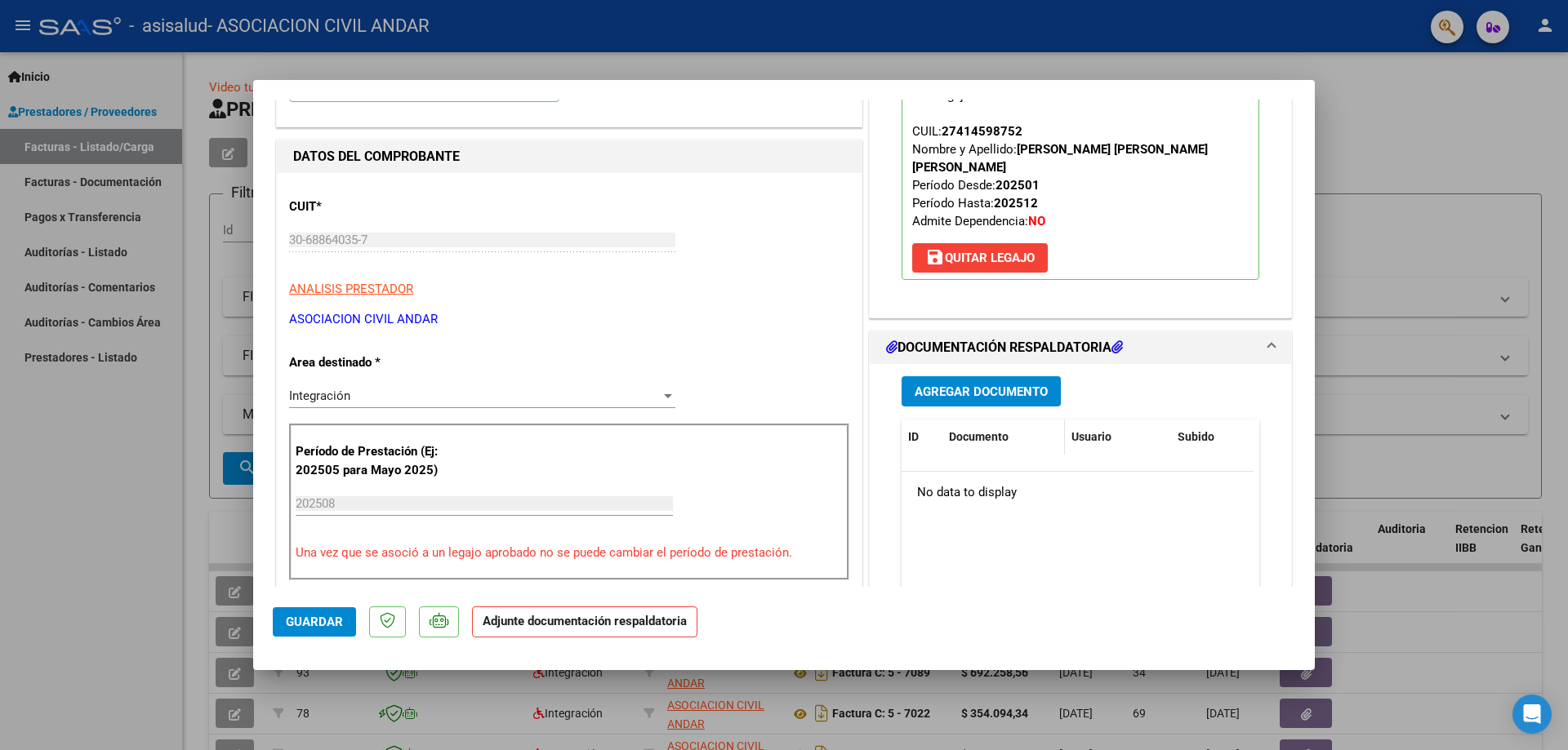
scroll to position [163, 0]
click at [995, 388] on span "Agregar Documento" at bounding box center [980, 391] width 133 height 15
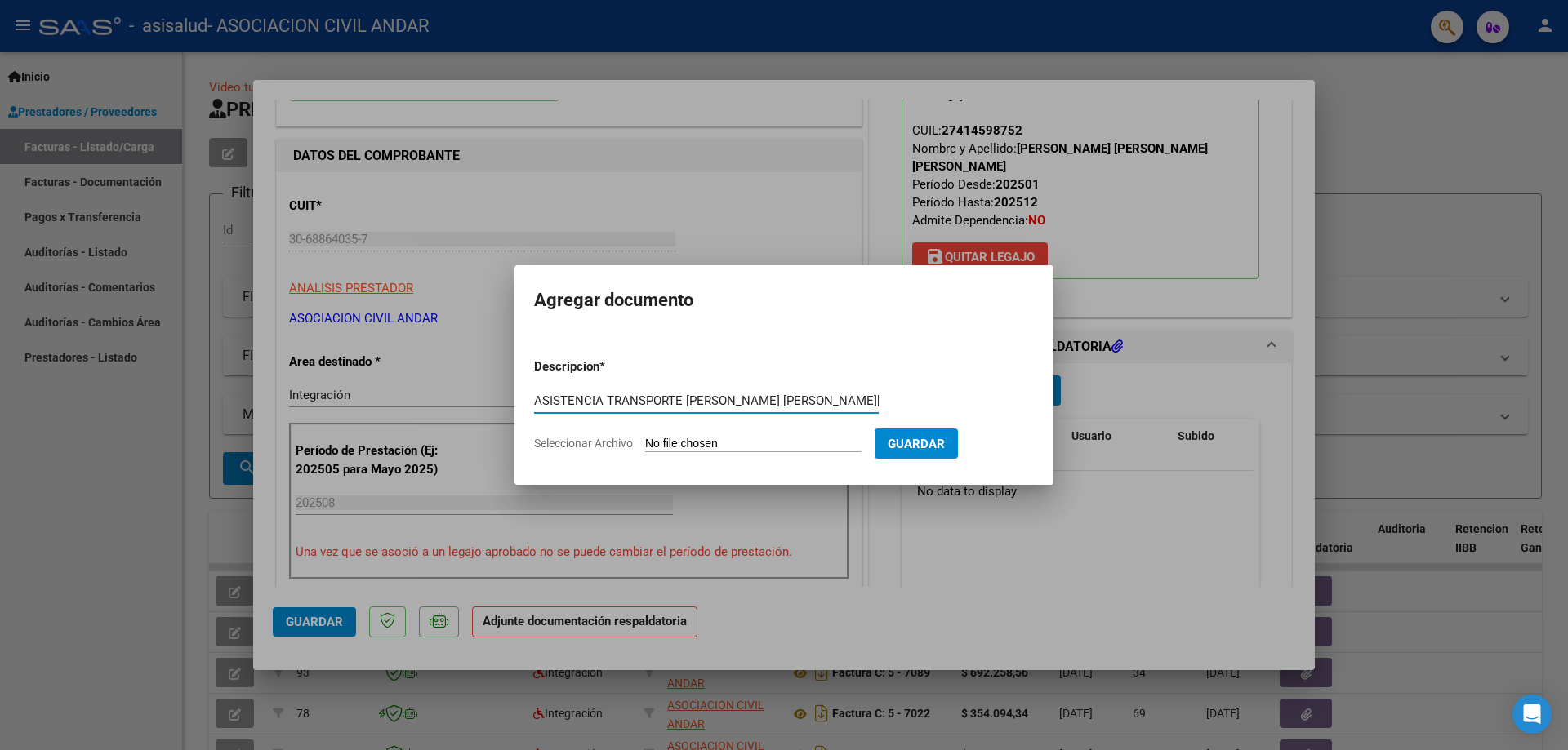
type input "ASISTENCIA TRANSPORTE [PERSON_NAME] [PERSON_NAME][DATE]"
click at [680, 438] on input "Seleccionar Archivo" at bounding box center [753, 444] width 216 height 15
type input "C:\fakepath\[PERSON_NAME] ASISTENCIA TRANSPORTE.pdf"
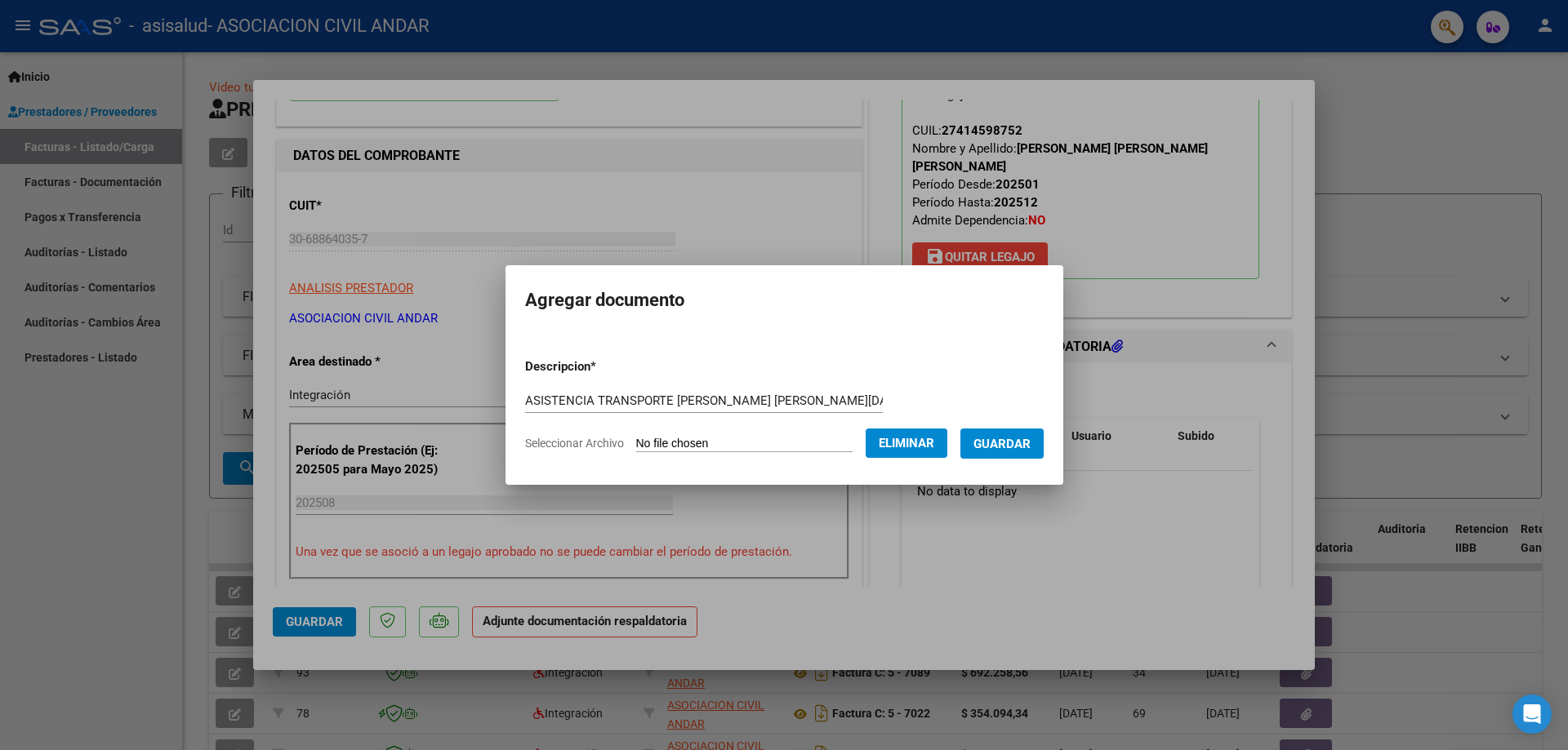
click at [1019, 442] on span "Guardar" at bounding box center [1001, 444] width 58 height 15
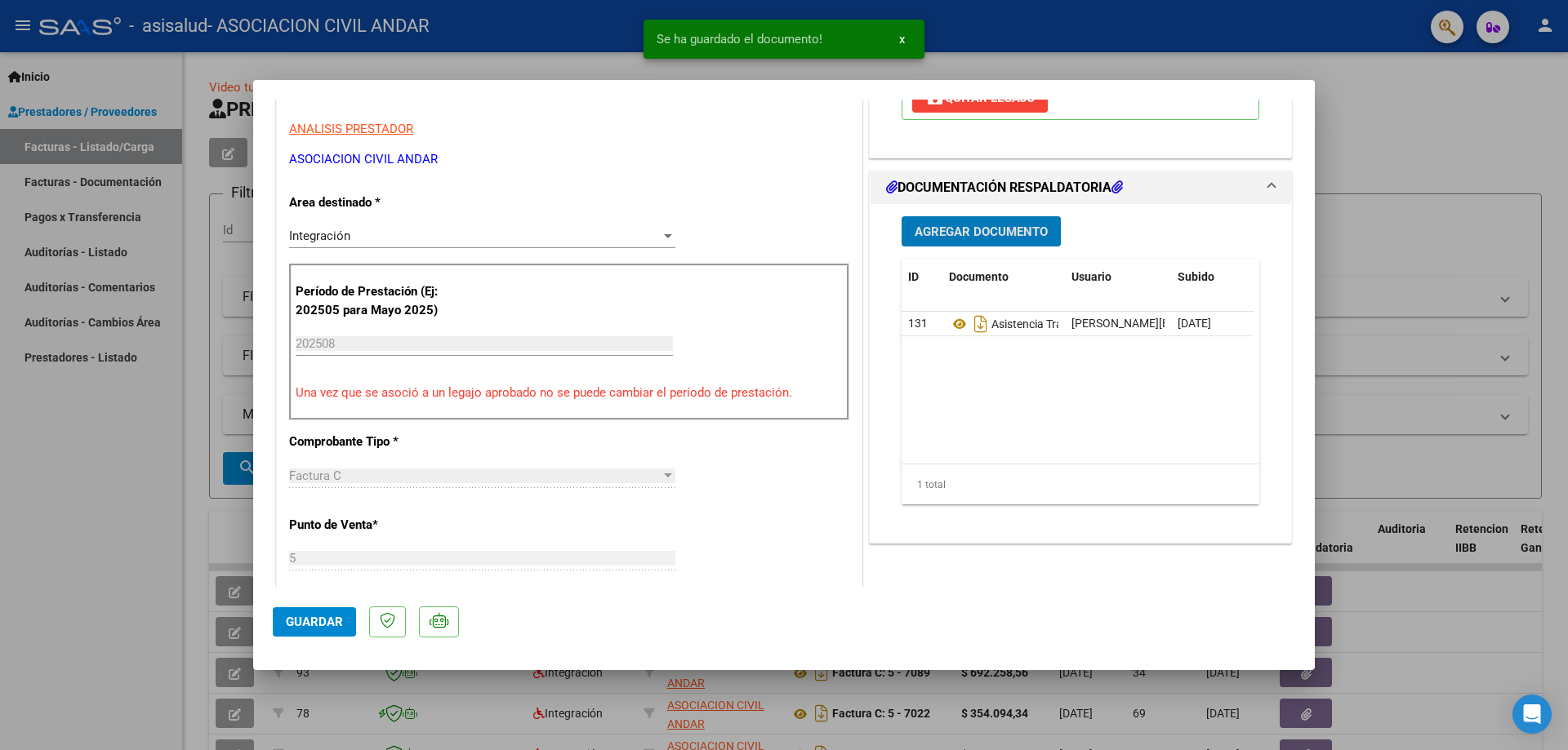
scroll to position [321, 0]
click at [301, 629] on span "Guardar" at bounding box center [315, 622] width 58 height 15
click at [1508, 163] on div at bounding box center [784, 375] width 1568 height 750
type input "$ 0,00"
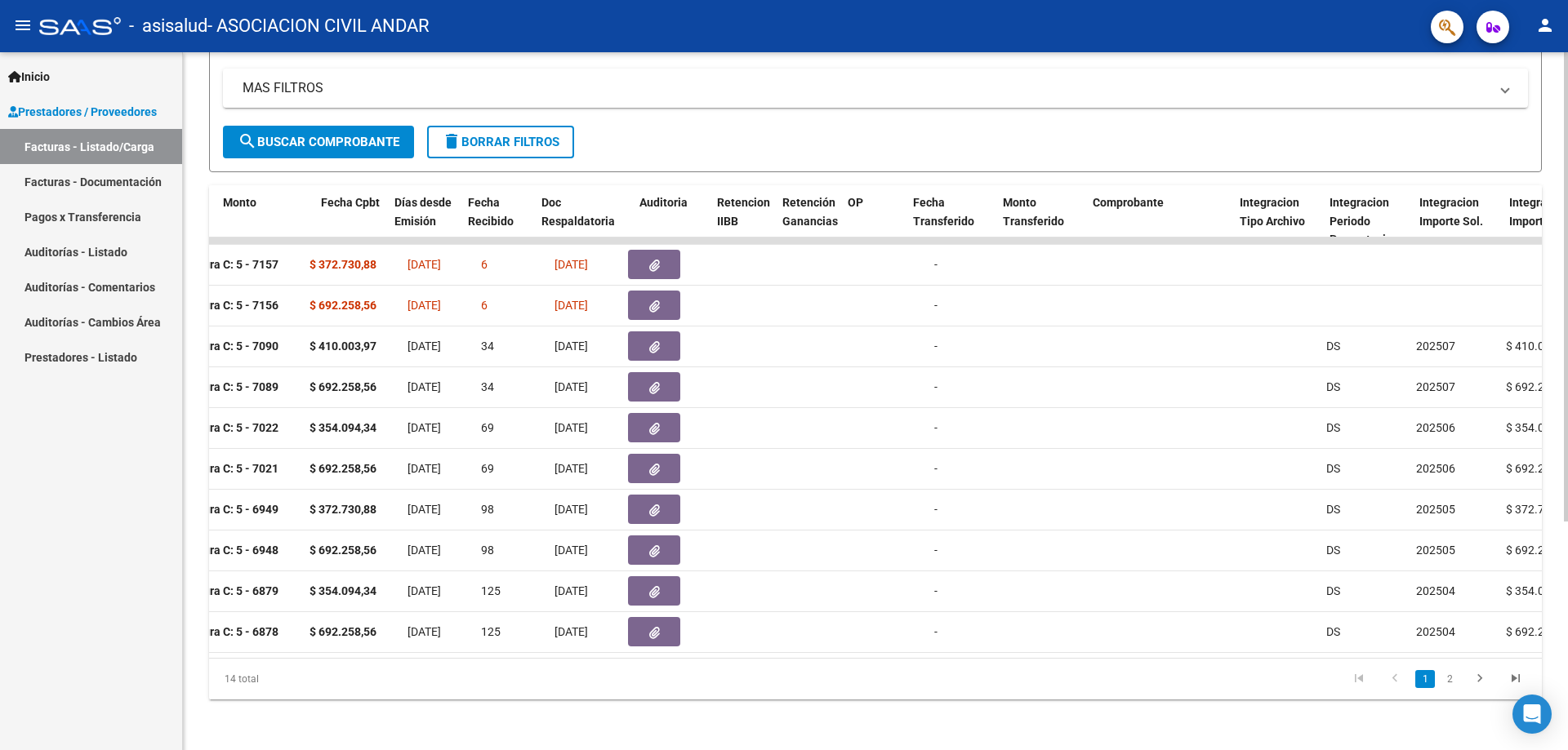
scroll to position [0, 0]
